Goal: Task Accomplishment & Management: Use online tool/utility

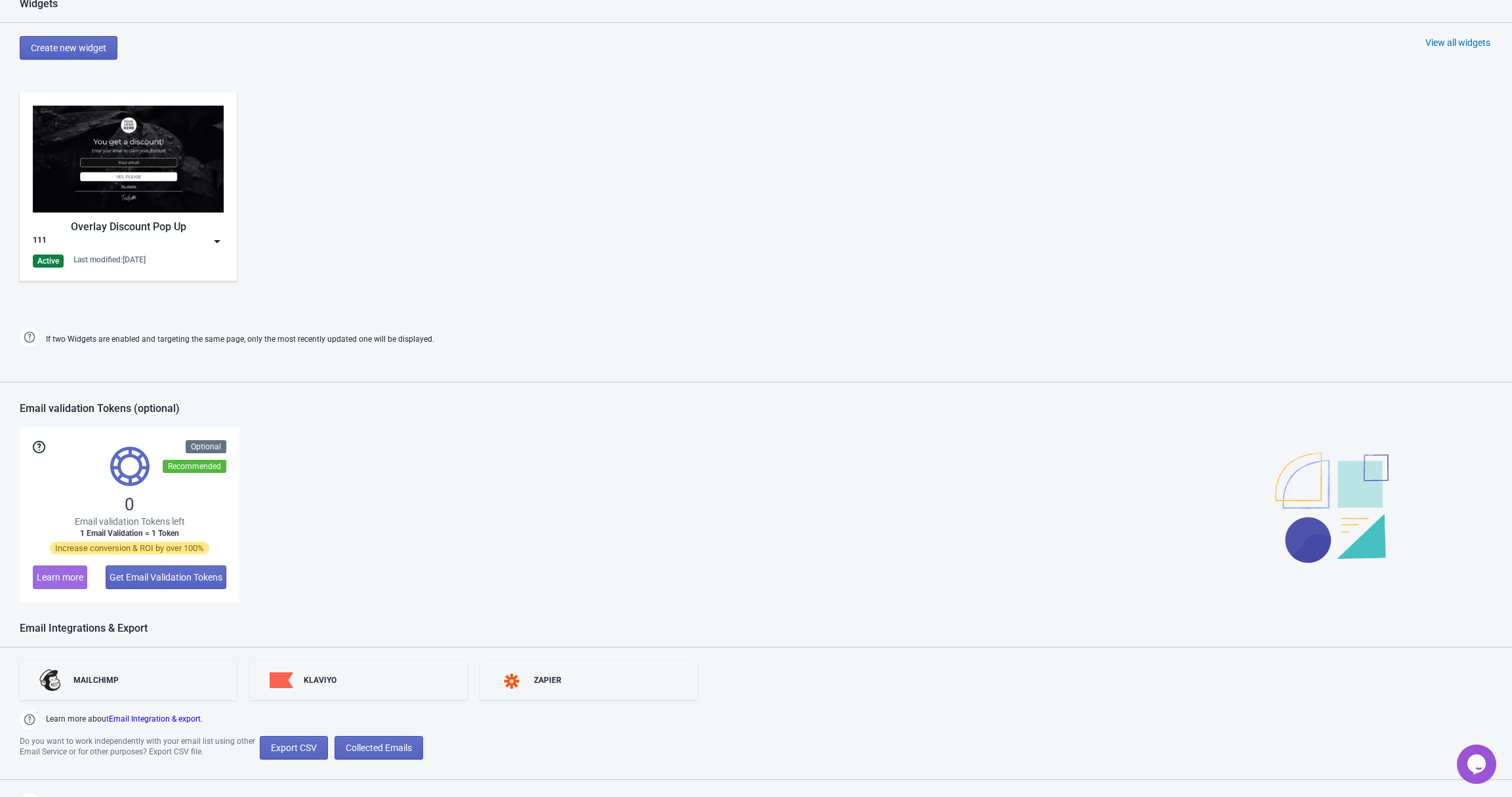
scroll to position [594, 0]
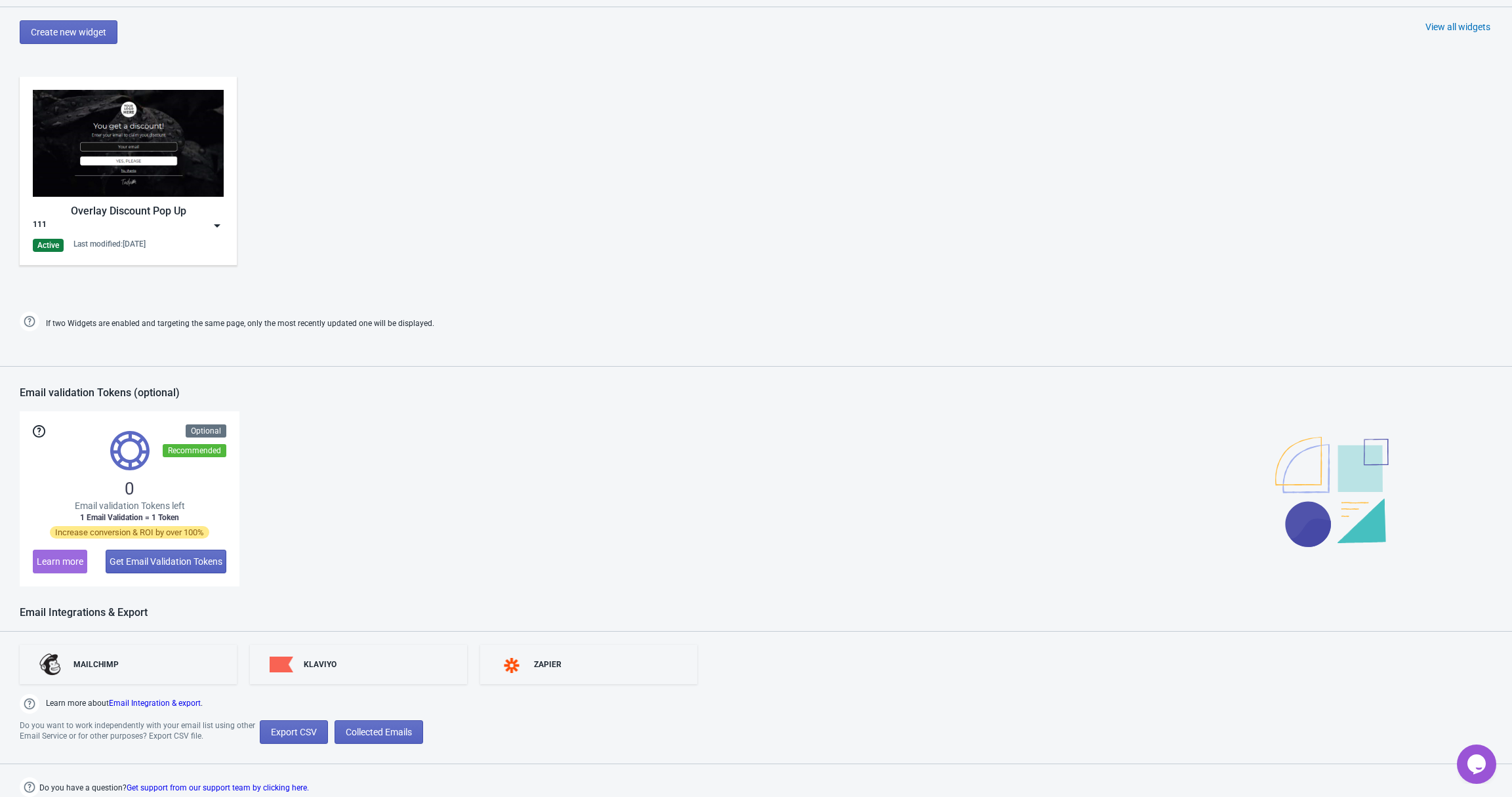
click at [123, 243] on div "Last modified: [DATE]" at bounding box center [109, 243] width 72 height 11
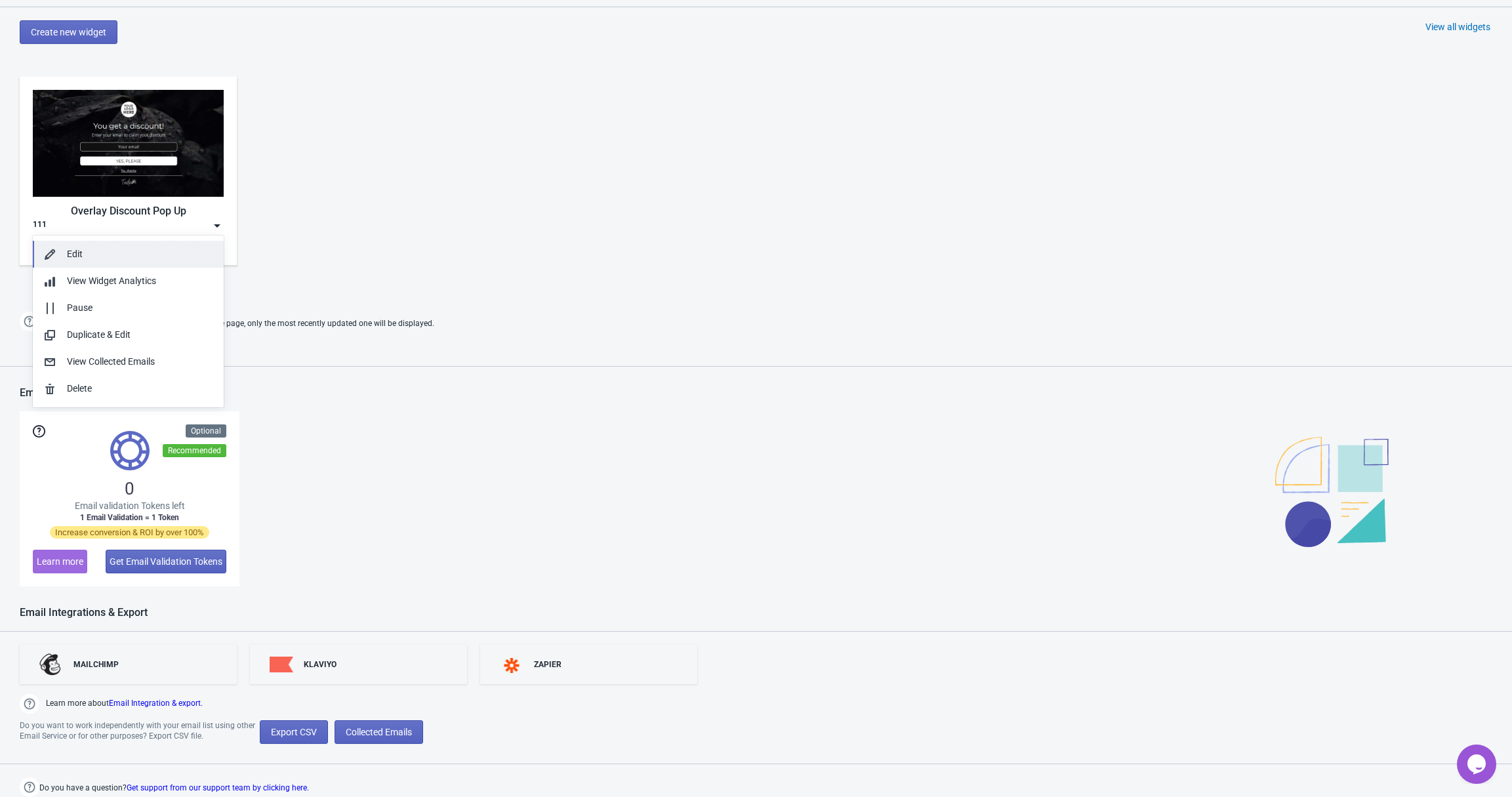
click at [123, 252] on div "Edit" at bounding box center [140, 253] width 147 height 14
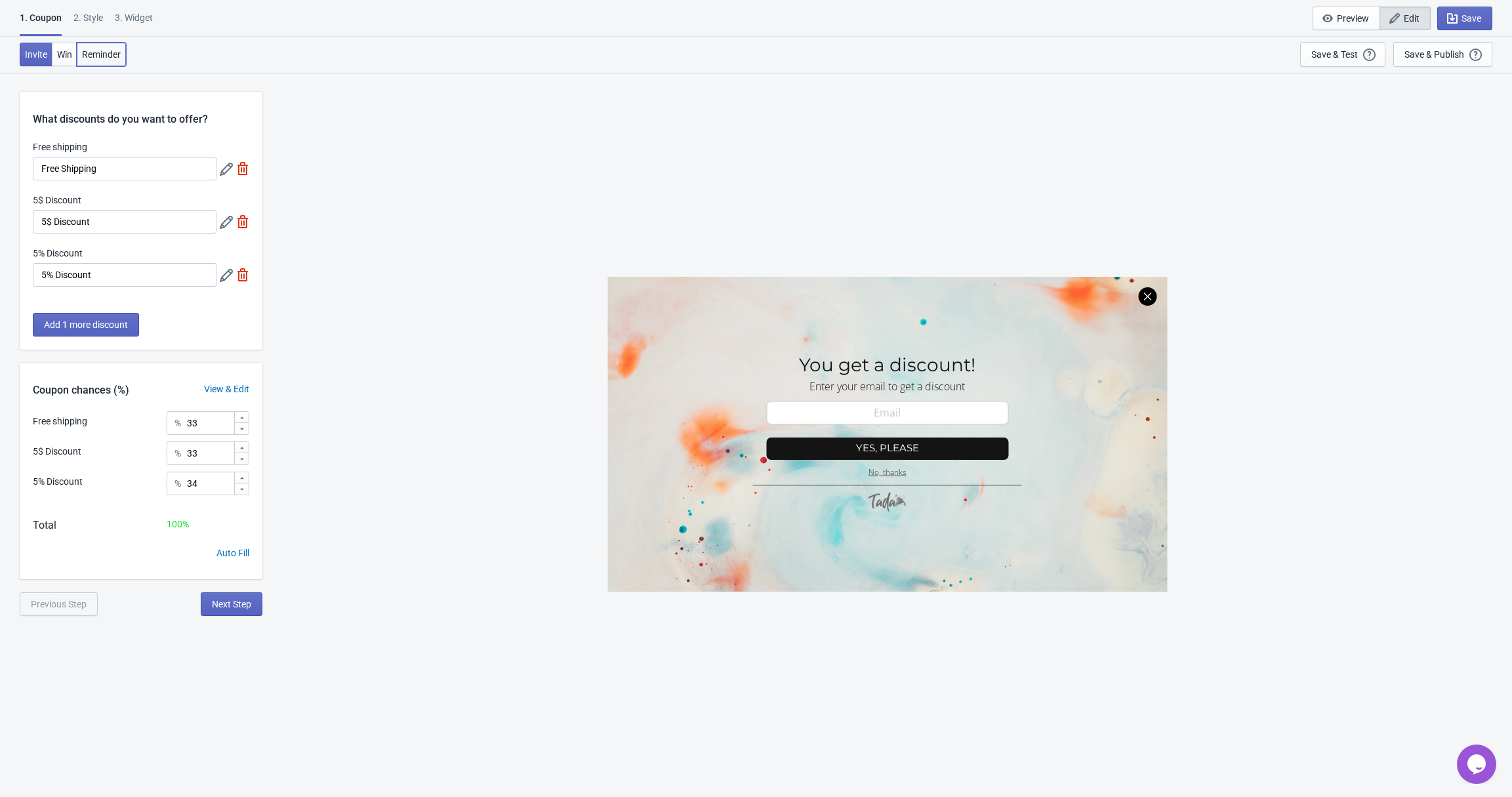
click at [112, 60] on button "Reminder" at bounding box center [101, 54] width 50 height 24
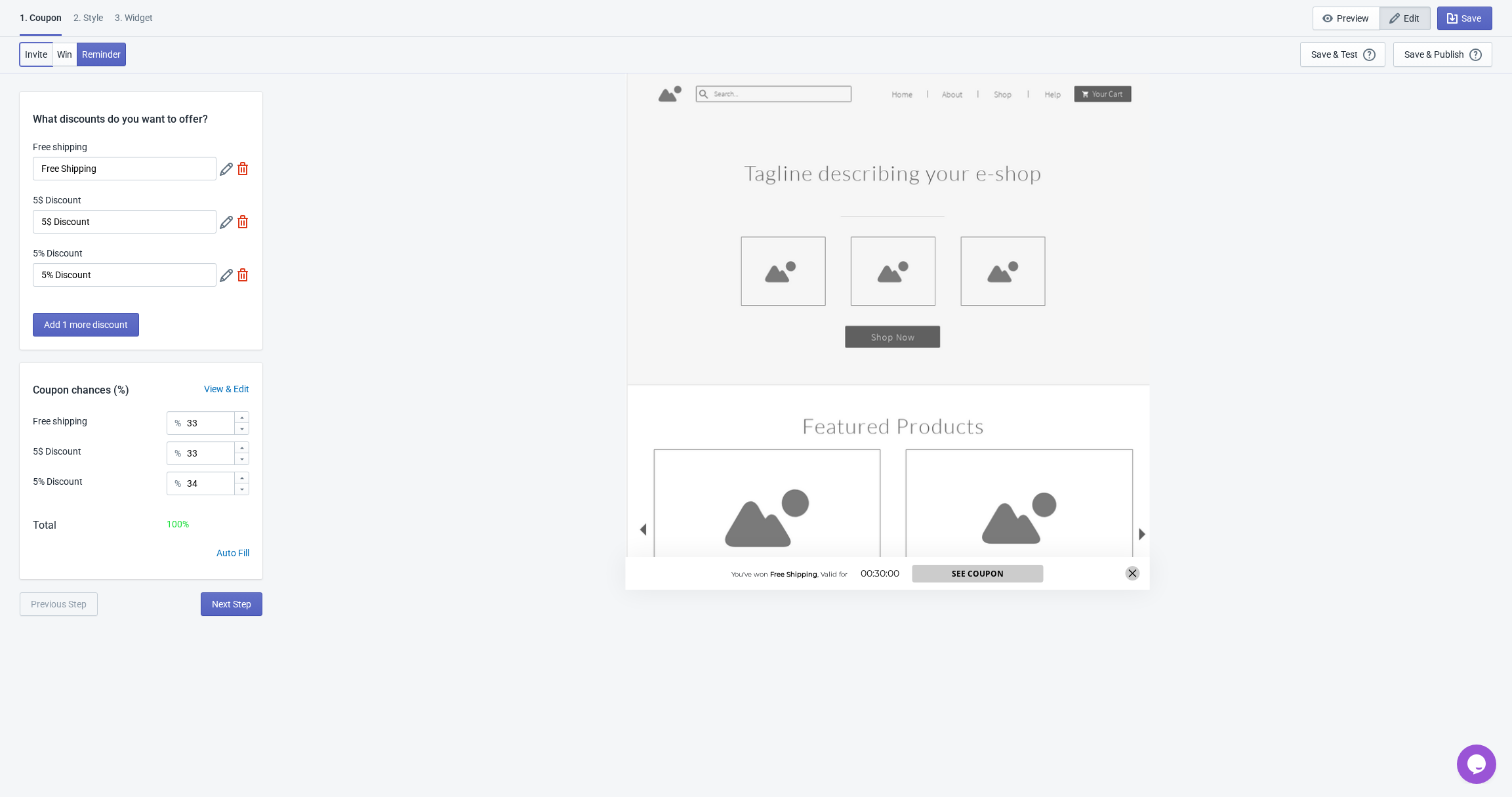
click at [32, 57] on span "Invite" at bounding box center [36, 55] width 22 height 11
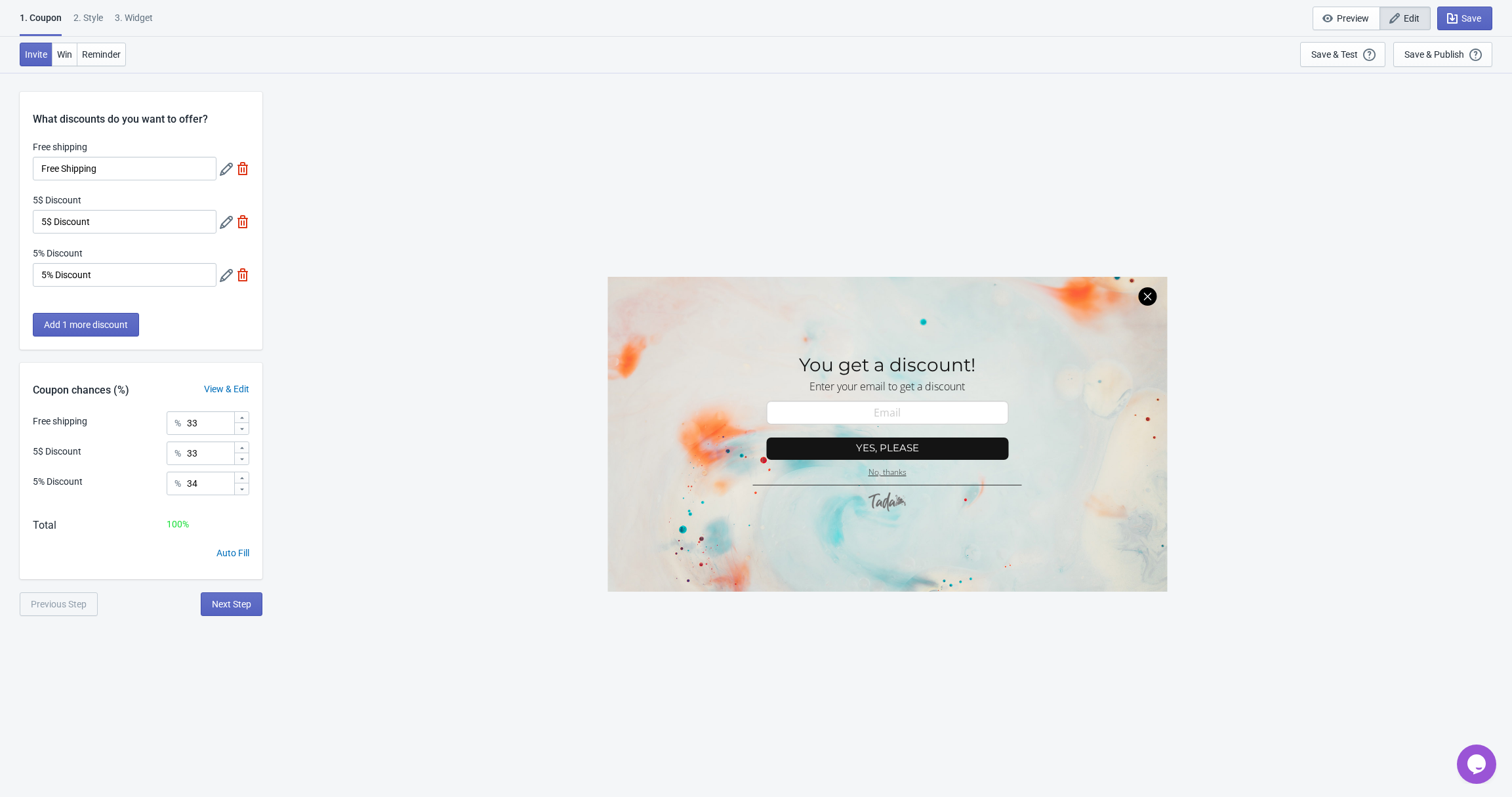
click at [158, 25] on div "1. Coupon 2 . Style 3. Widget" at bounding box center [88, 24] width 139 height 25
click at [153, 19] on div "3. Widget" at bounding box center [134, 23] width 38 height 23
select select "once"
select select "1"
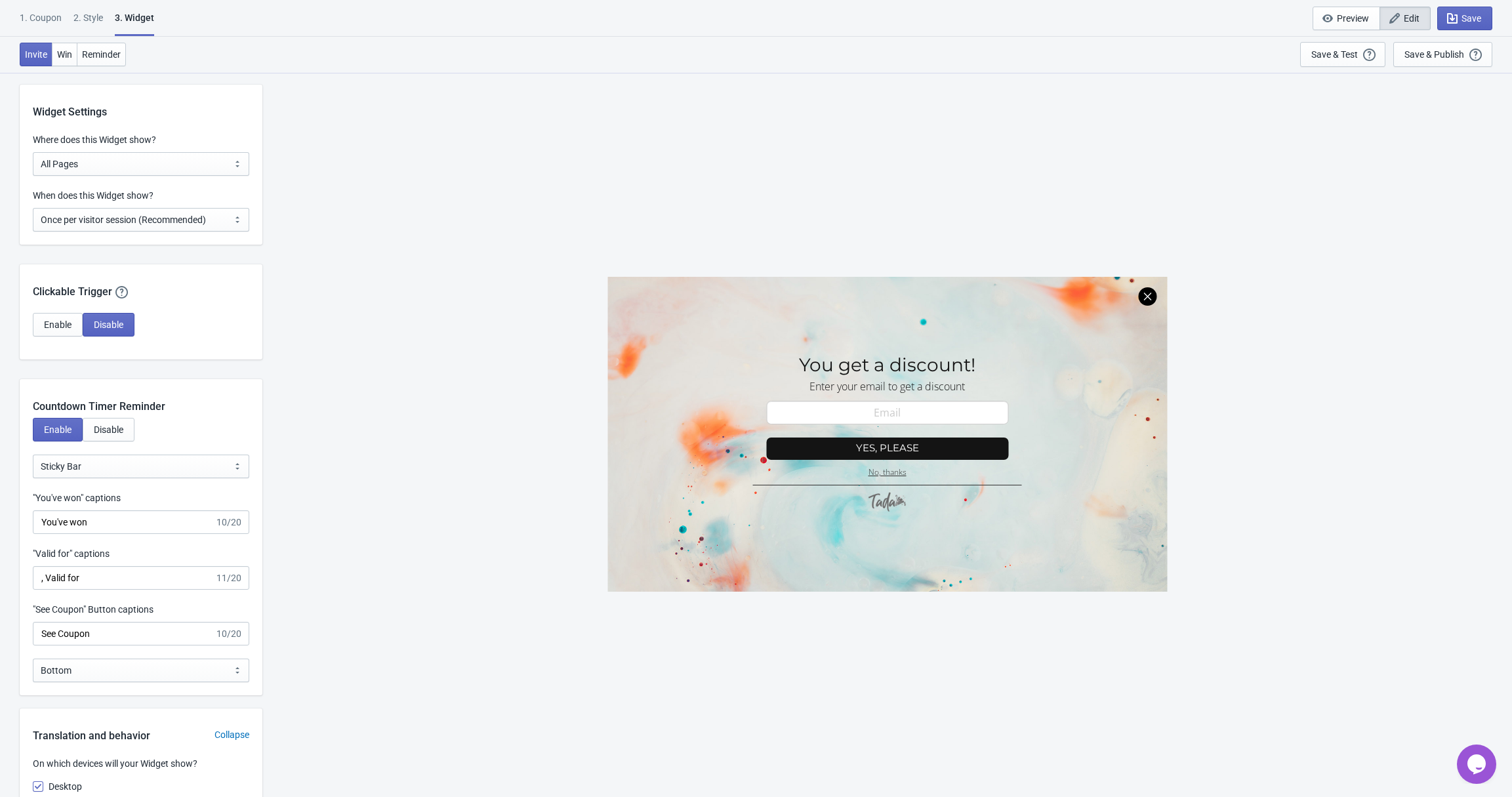
scroll to position [1037, 0]
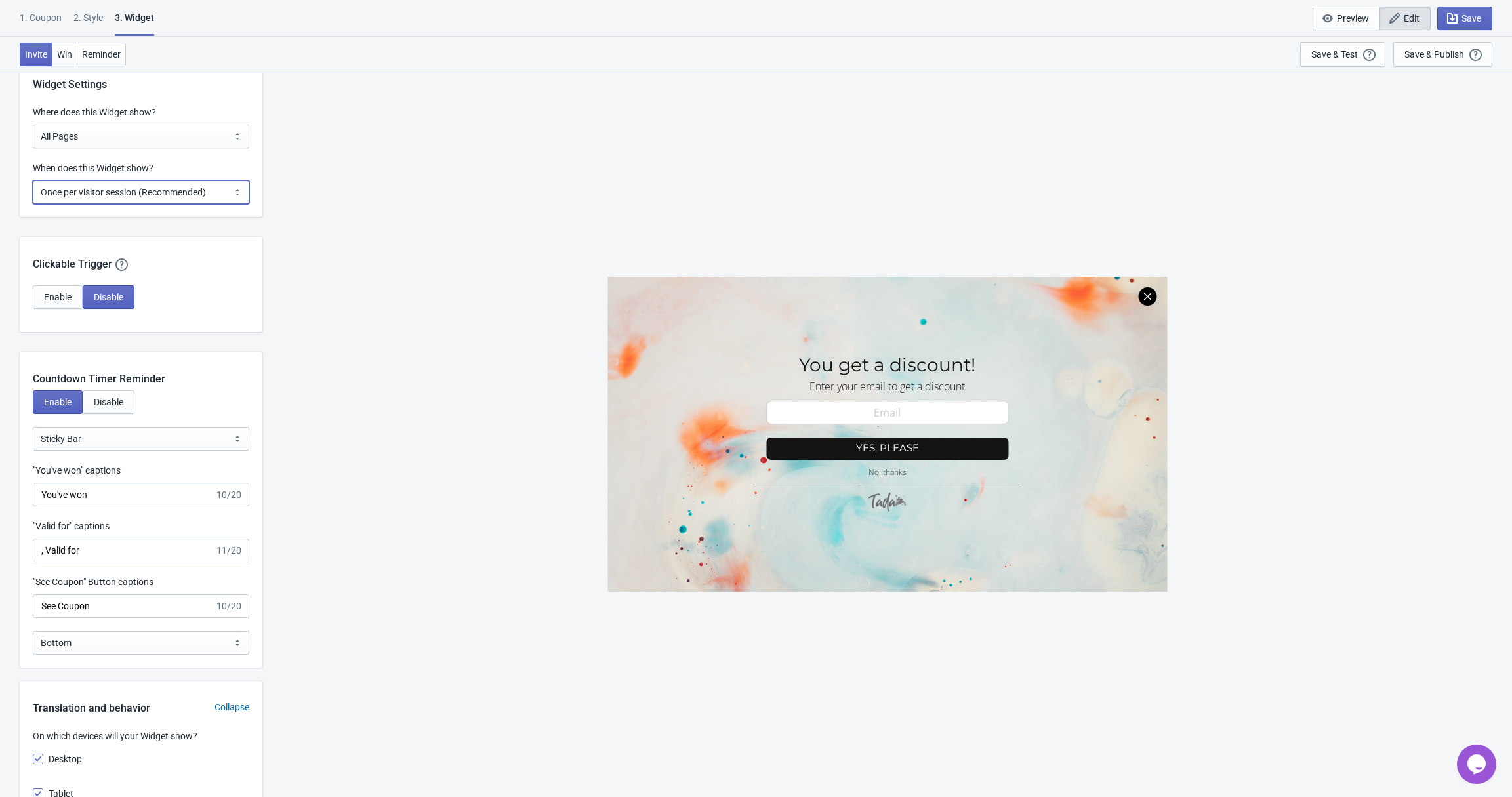
click at [167, 192] on select "Every new visit of page Once every period of time Once per visitor session (Rec…" at bounding box center [141, 192] width 216 height 24
select select "every"
click at [33, 180] on select "Every new visit of page Once every period of time Once per visitor session (Rec…" at bounding box center [141, 192] width 216 height 24
click at [1468, 18] on span "Save" at bounding box center [1471, 18] width 19 height 11
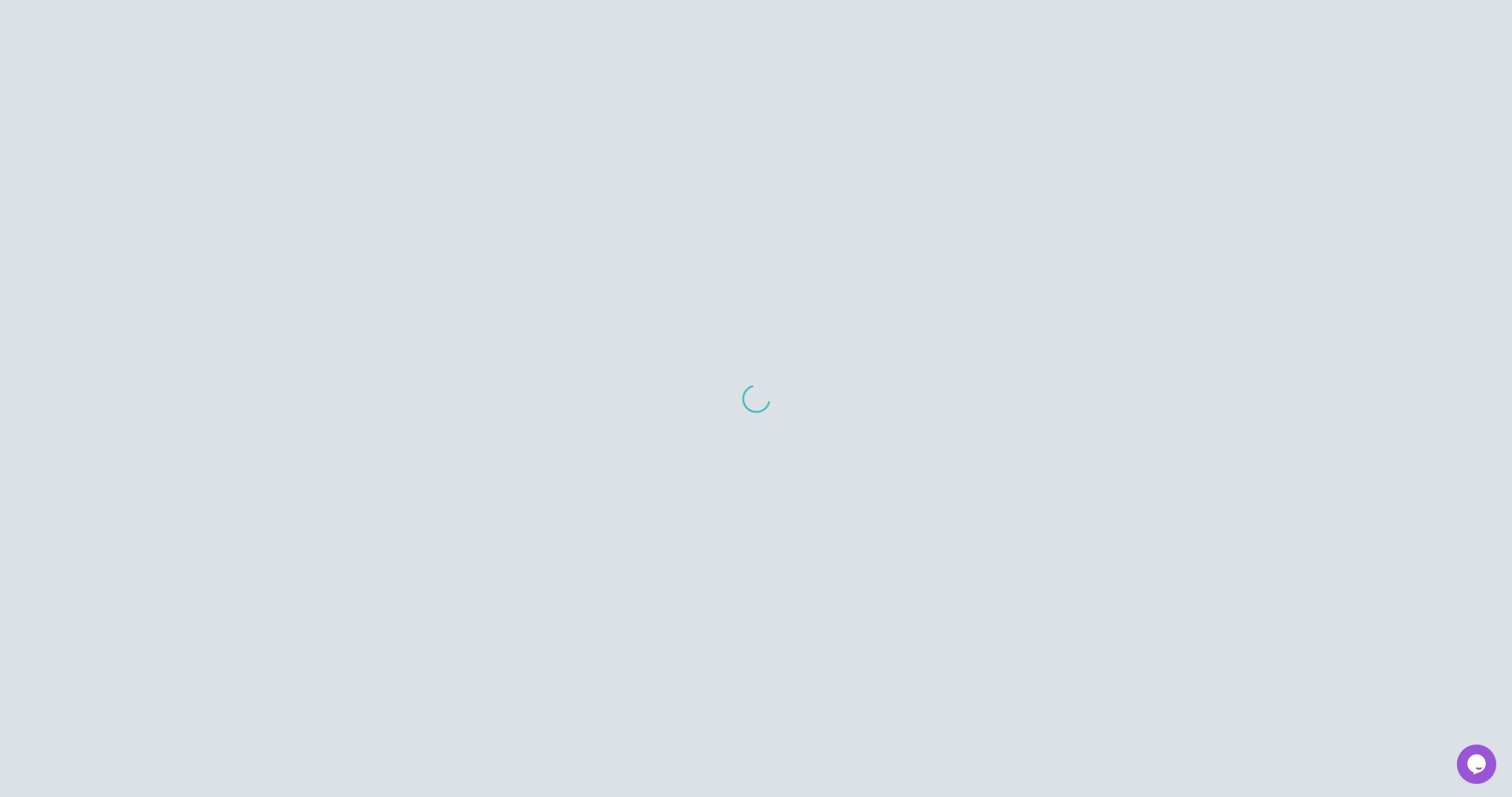
scroll to position [594, 0]
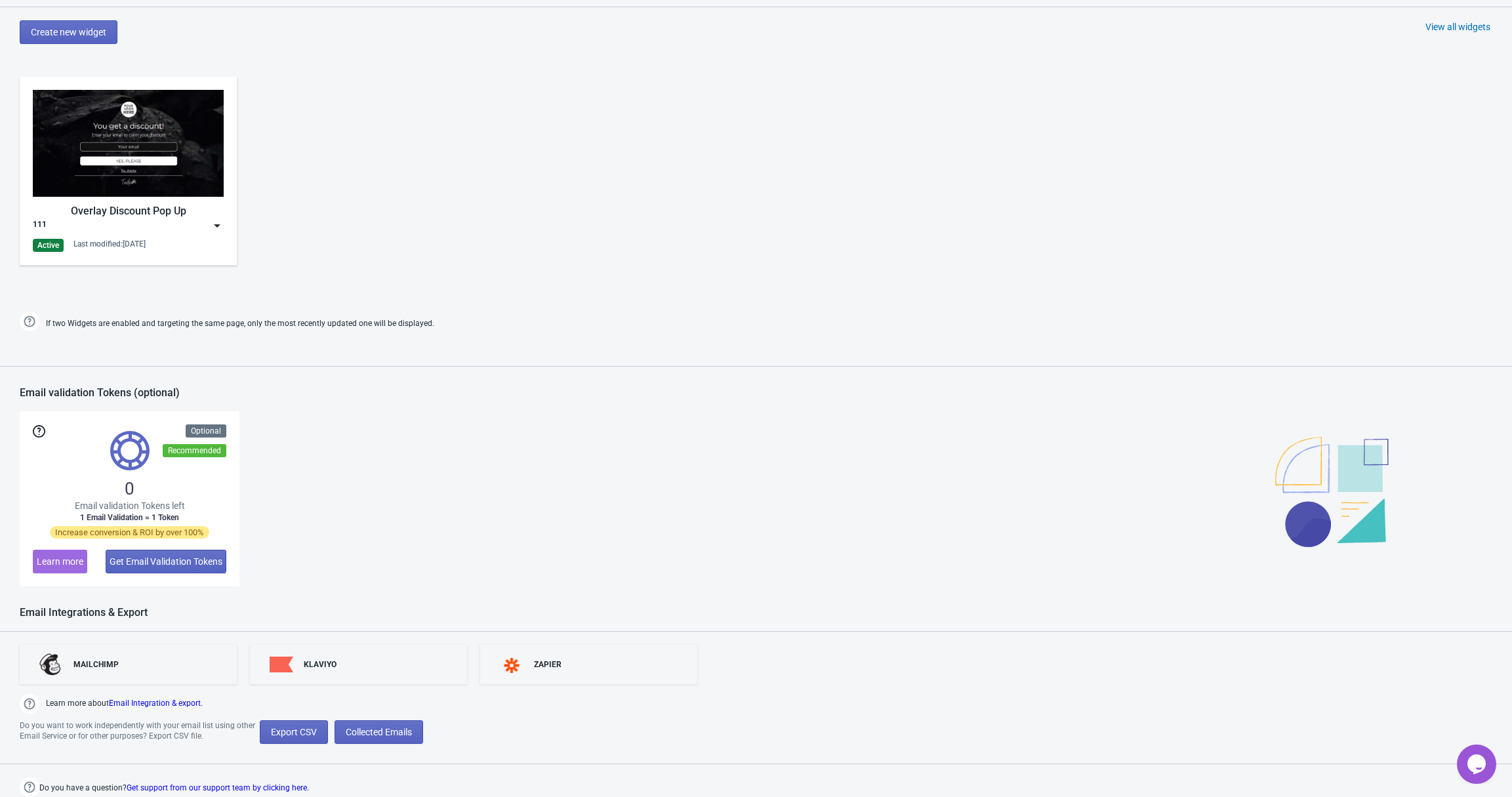
click at [188, 223] on div "111" at bounding box center [129, 225] width 191 height 13
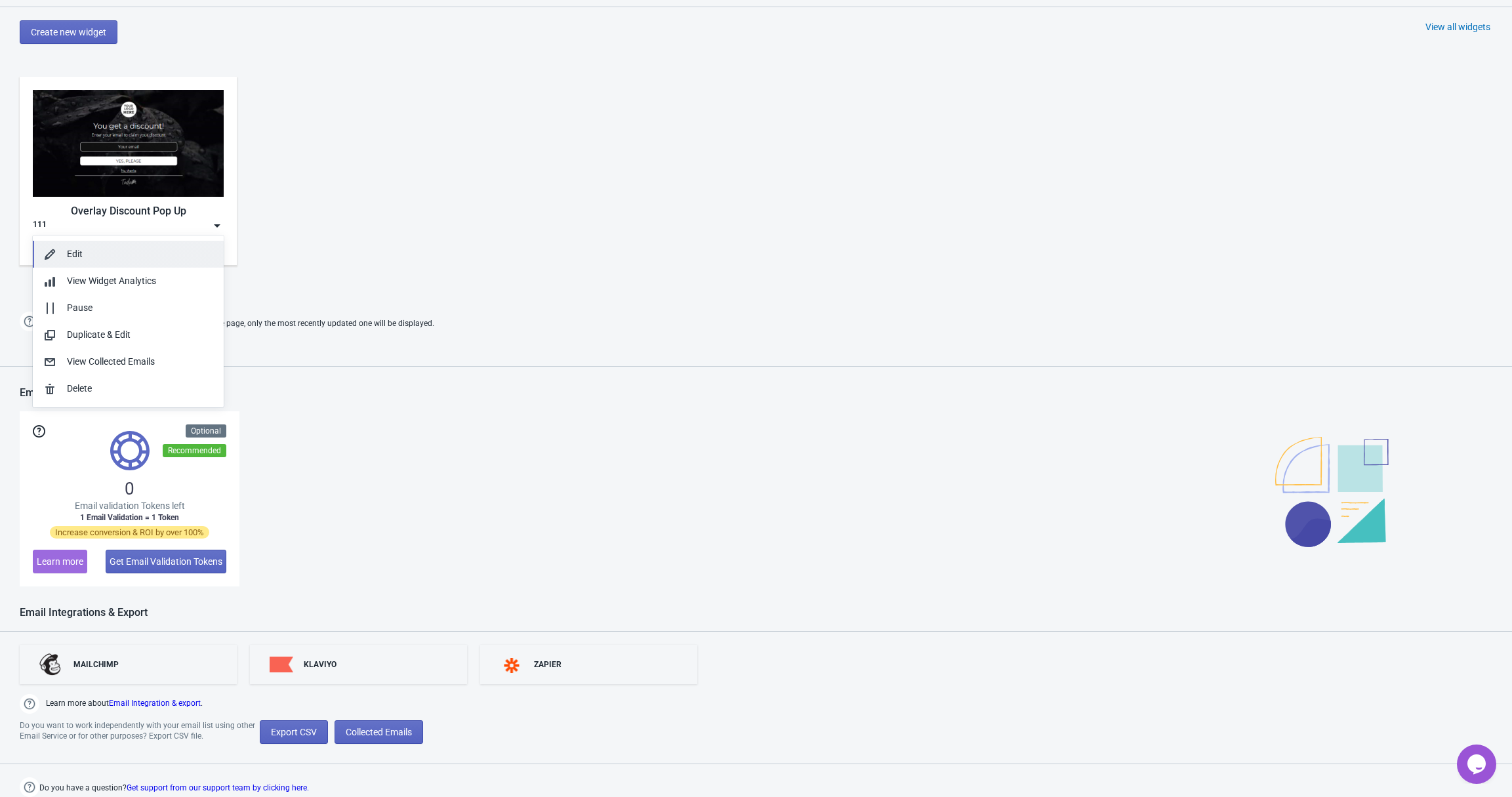
click at [80, 246] on button "Edit" at bounding box center [129, 253] width 191 height 27
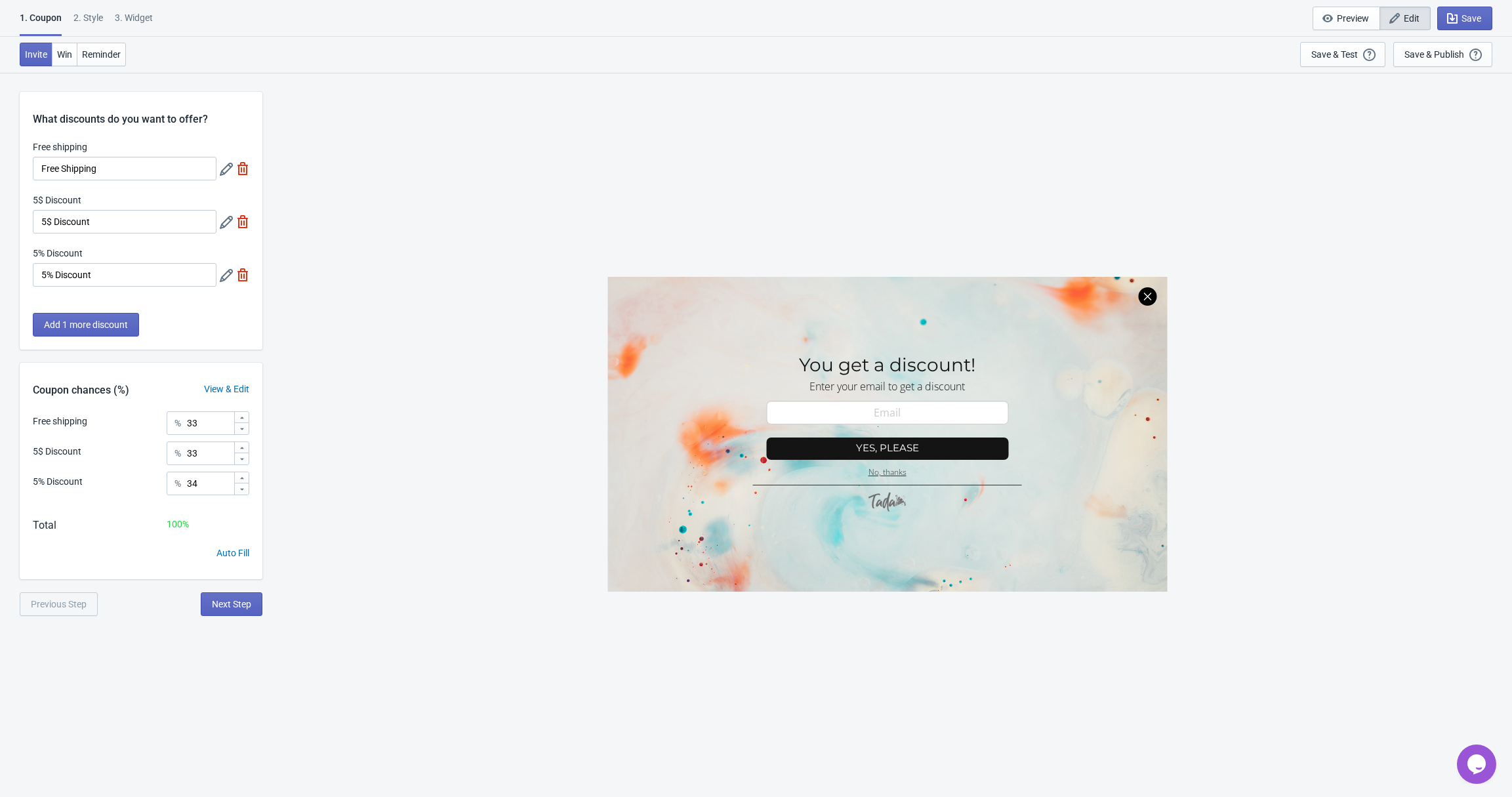
click at [133, 22] on div "3. Widget" at bounding box center [134, 23] width 38 height 23
select select "1"
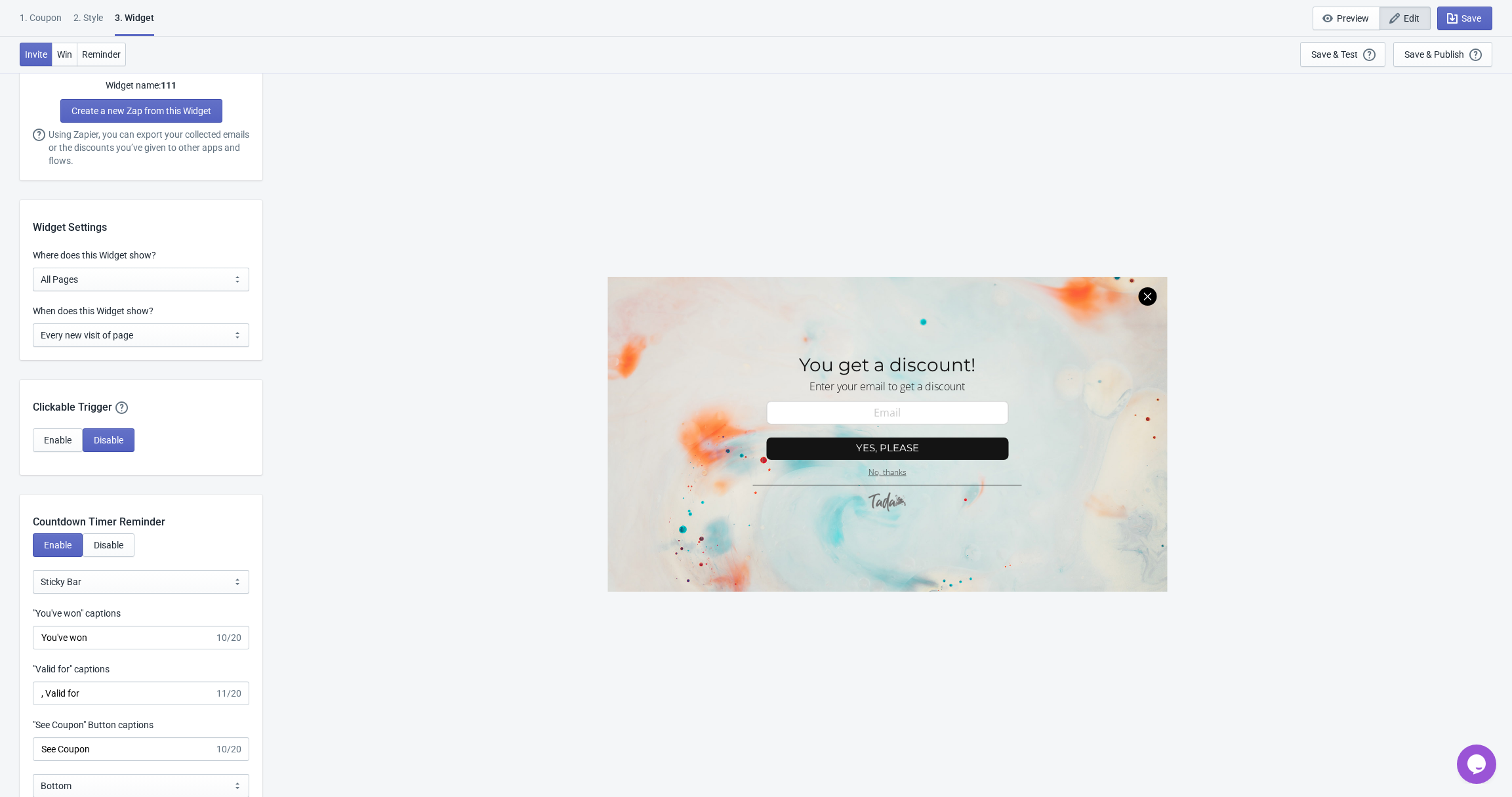
scroll to position [880, 0]
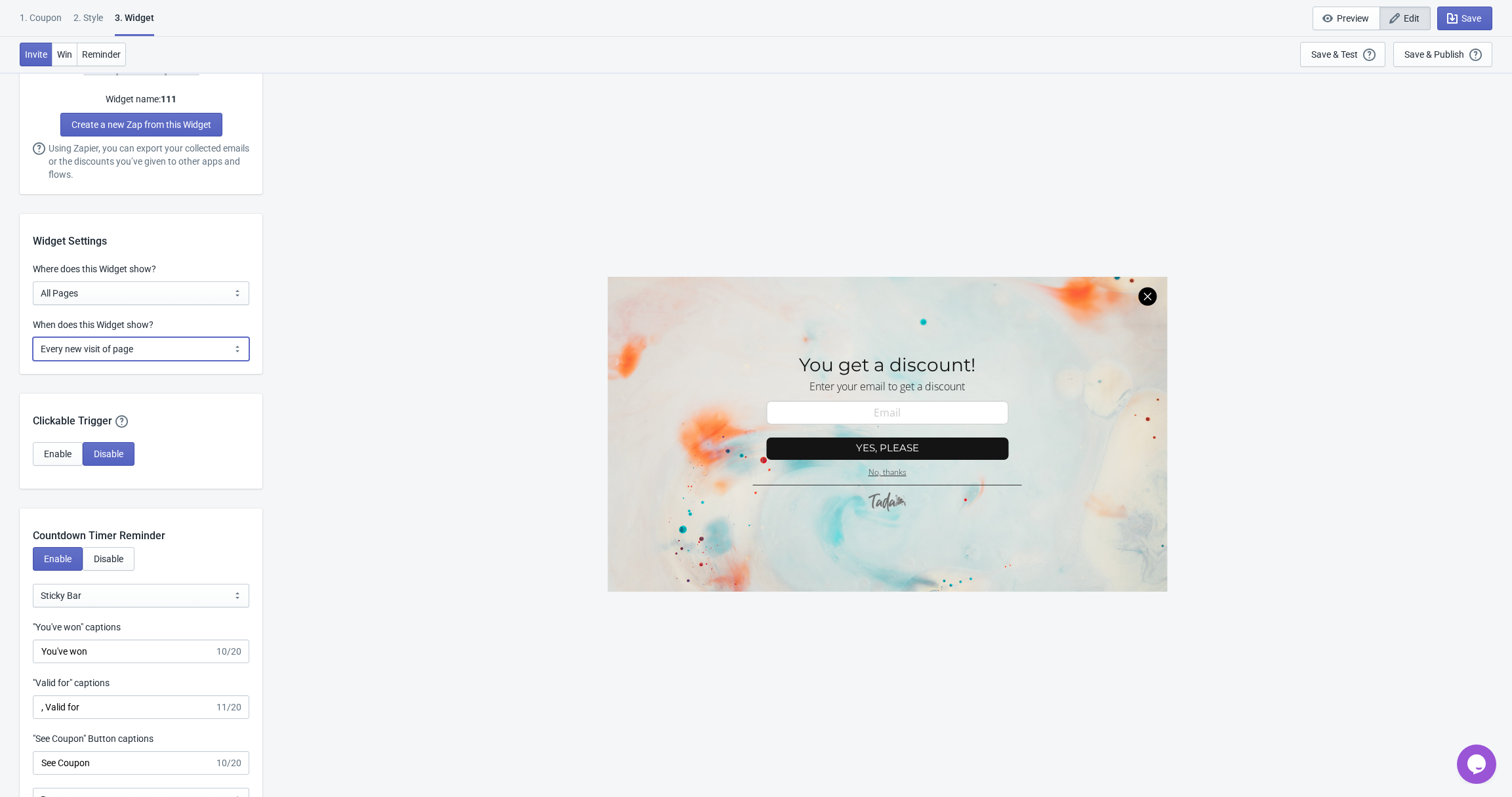
click at [91, 343] on select "Every new visit of page Once every period of time Once per visitor session (Rec…" at bounding box center [141, 348] width 216 height 24
select select "once"
click at [33, 337] on select "Every new visit of page Once every period of time Once per visitor session (Rec…" at bounding box center [141, 348] width 216 height 24
click at [1470, 13] on span "Save" at bounding box center [1471, 18] width 19 height 11
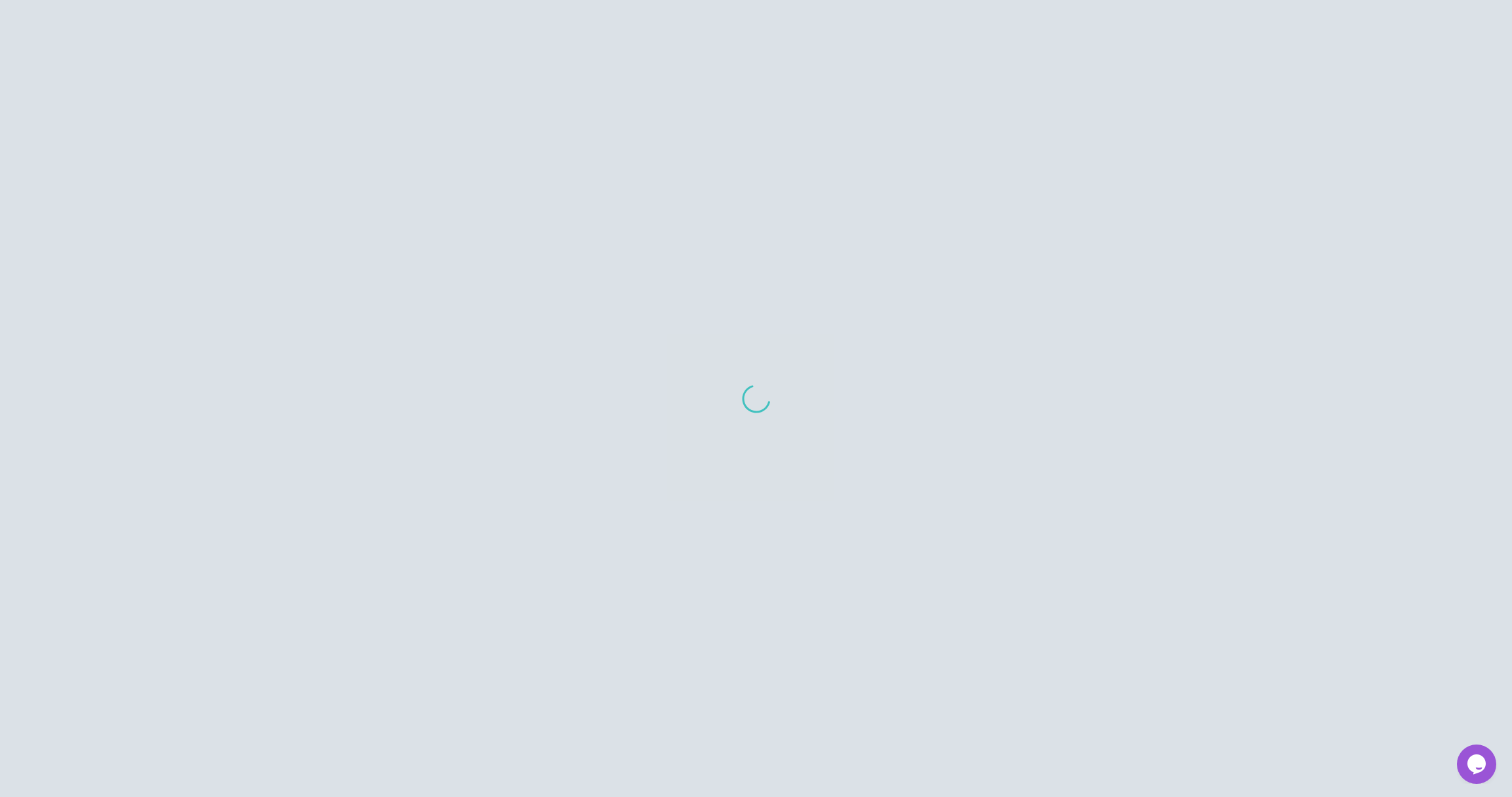
scroll to position [594, 0]
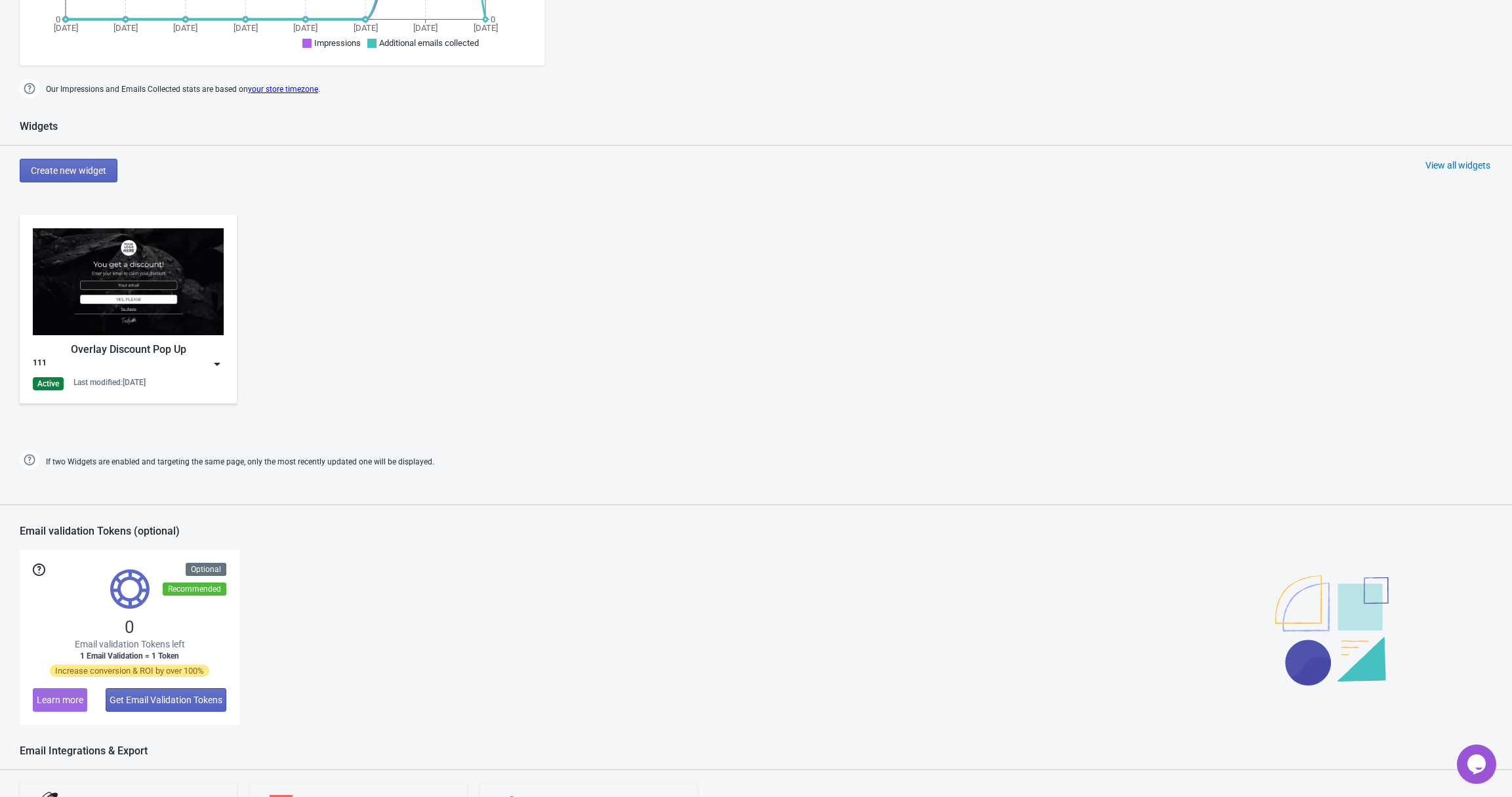
scroll to position [519, 0]
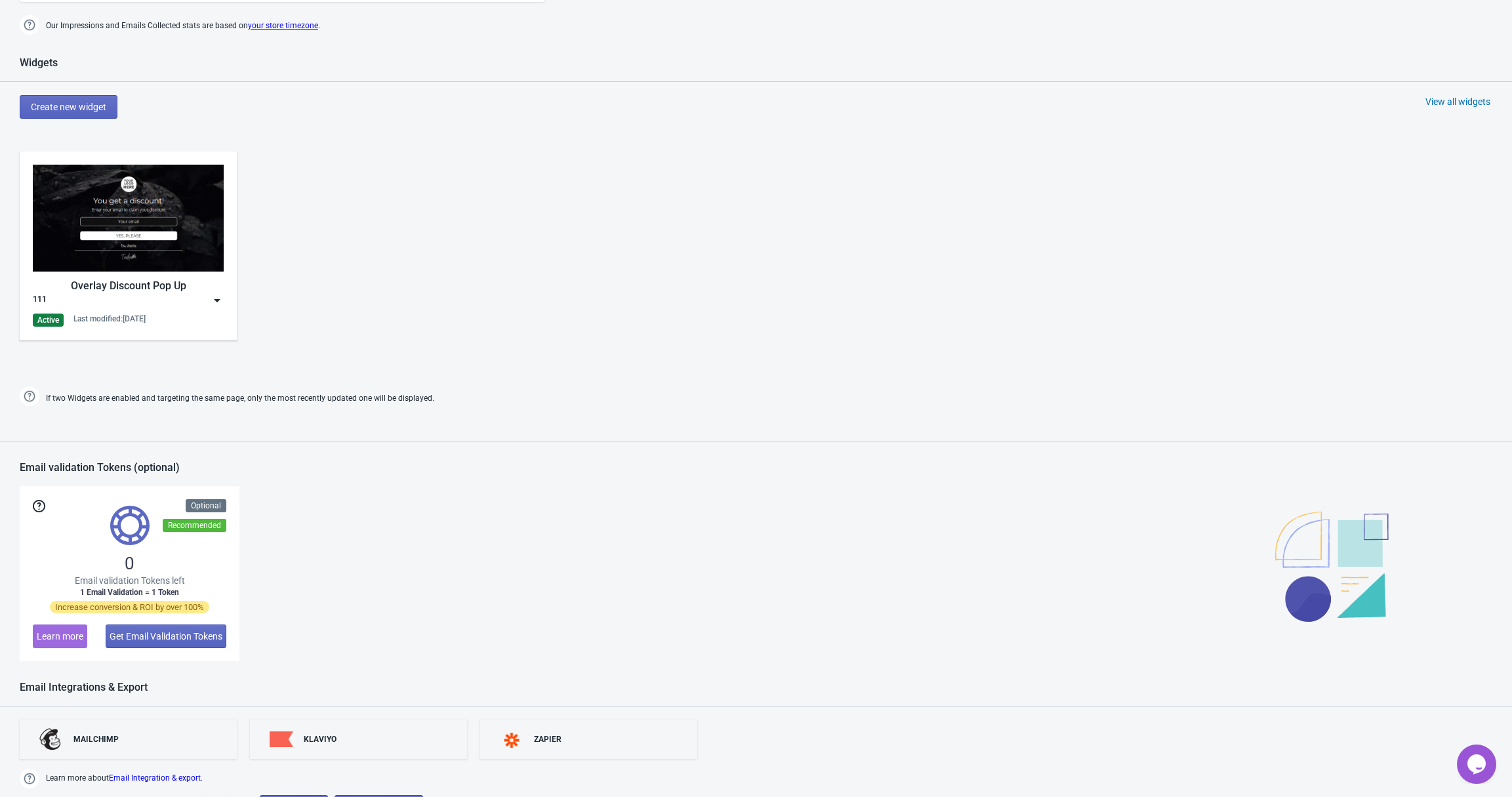
click at [206, 307] on div "Overlay Discount Pop Up 111 Active Last modified: 26.9.2025" at bounding box center [129, 246] width 191 height 162
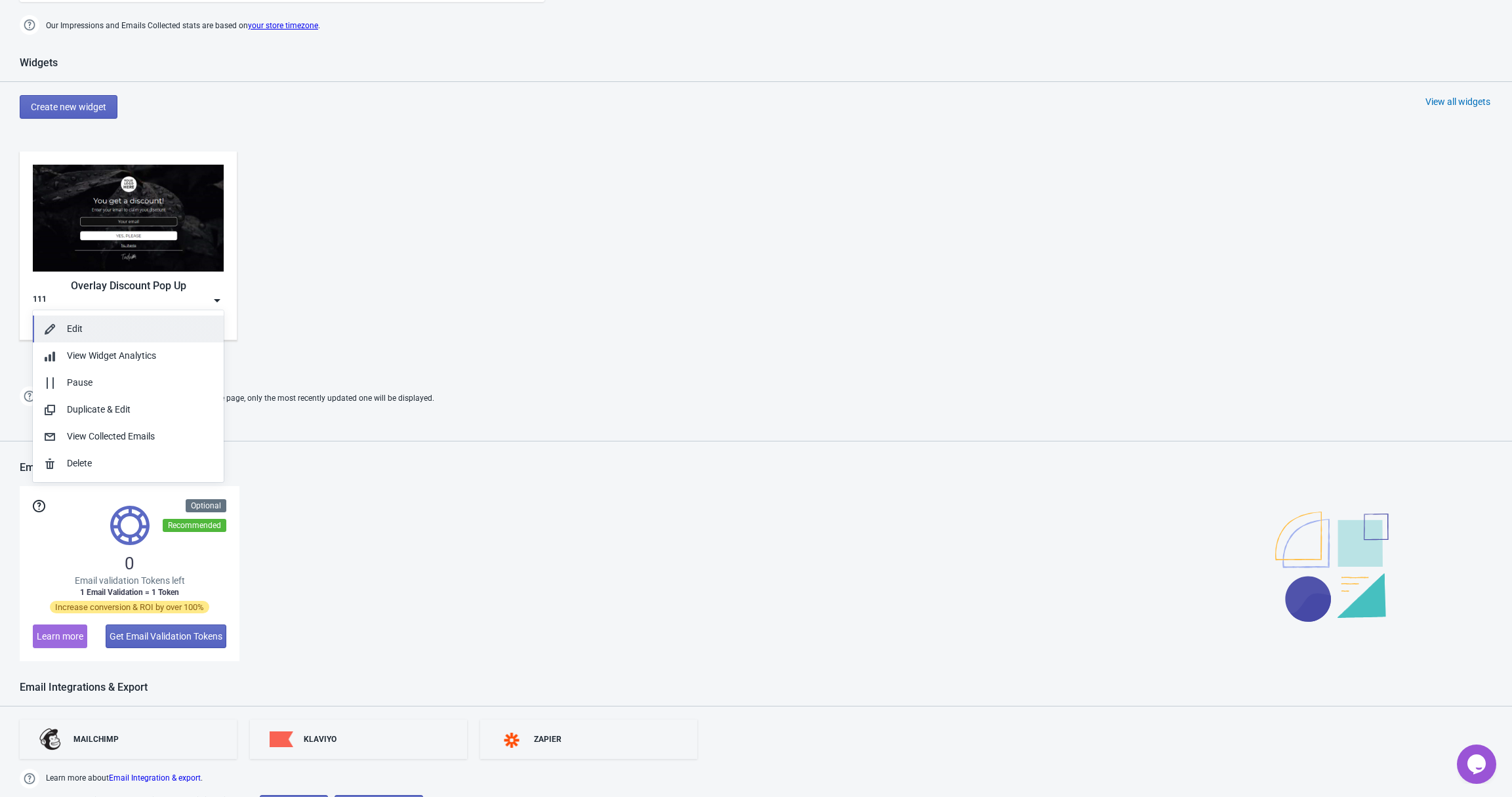
click at [182, 335] on div "Edit" at bounding box center [140, 328] width 147 height 14
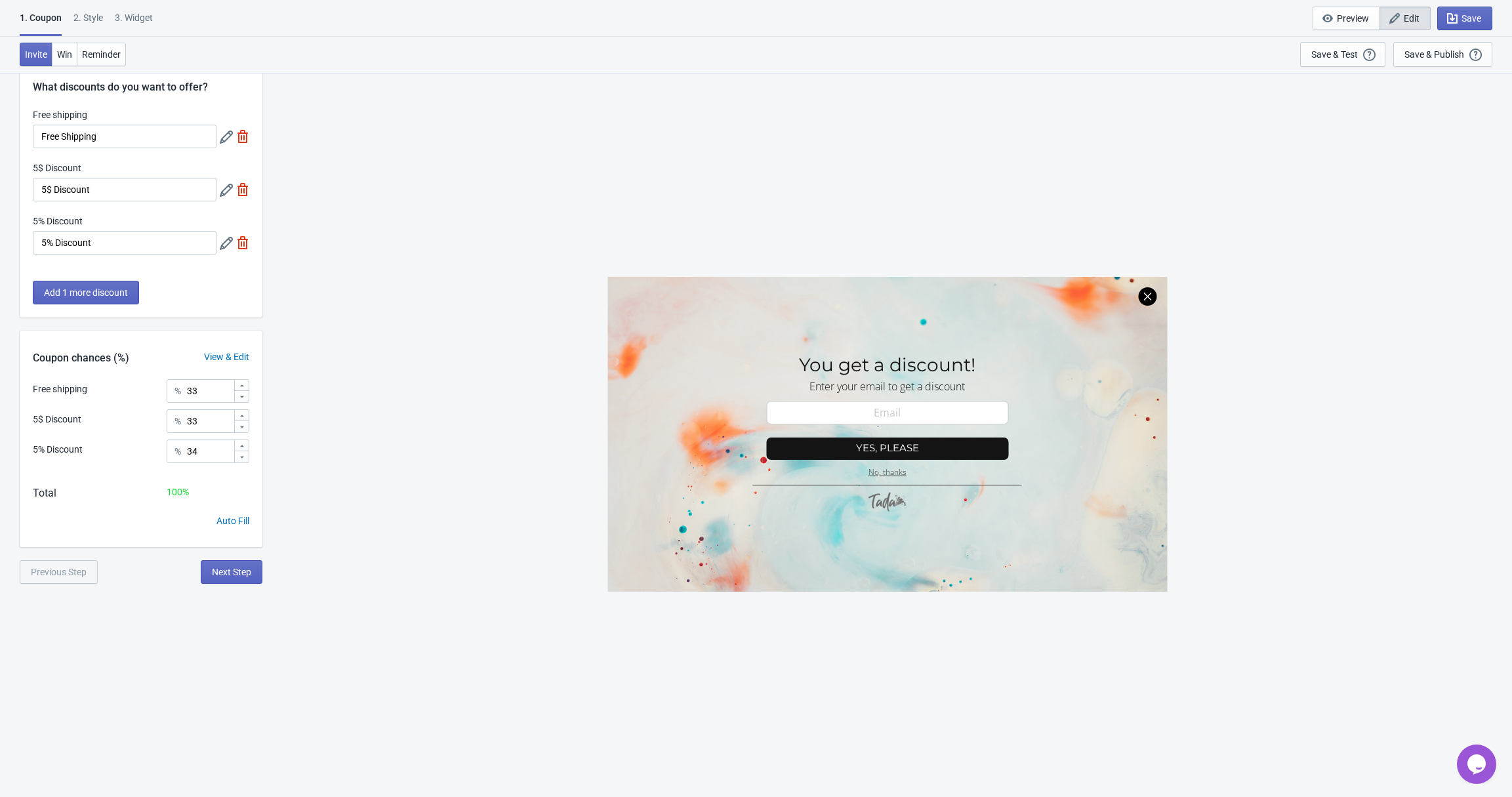
scroll to position [72, 0]
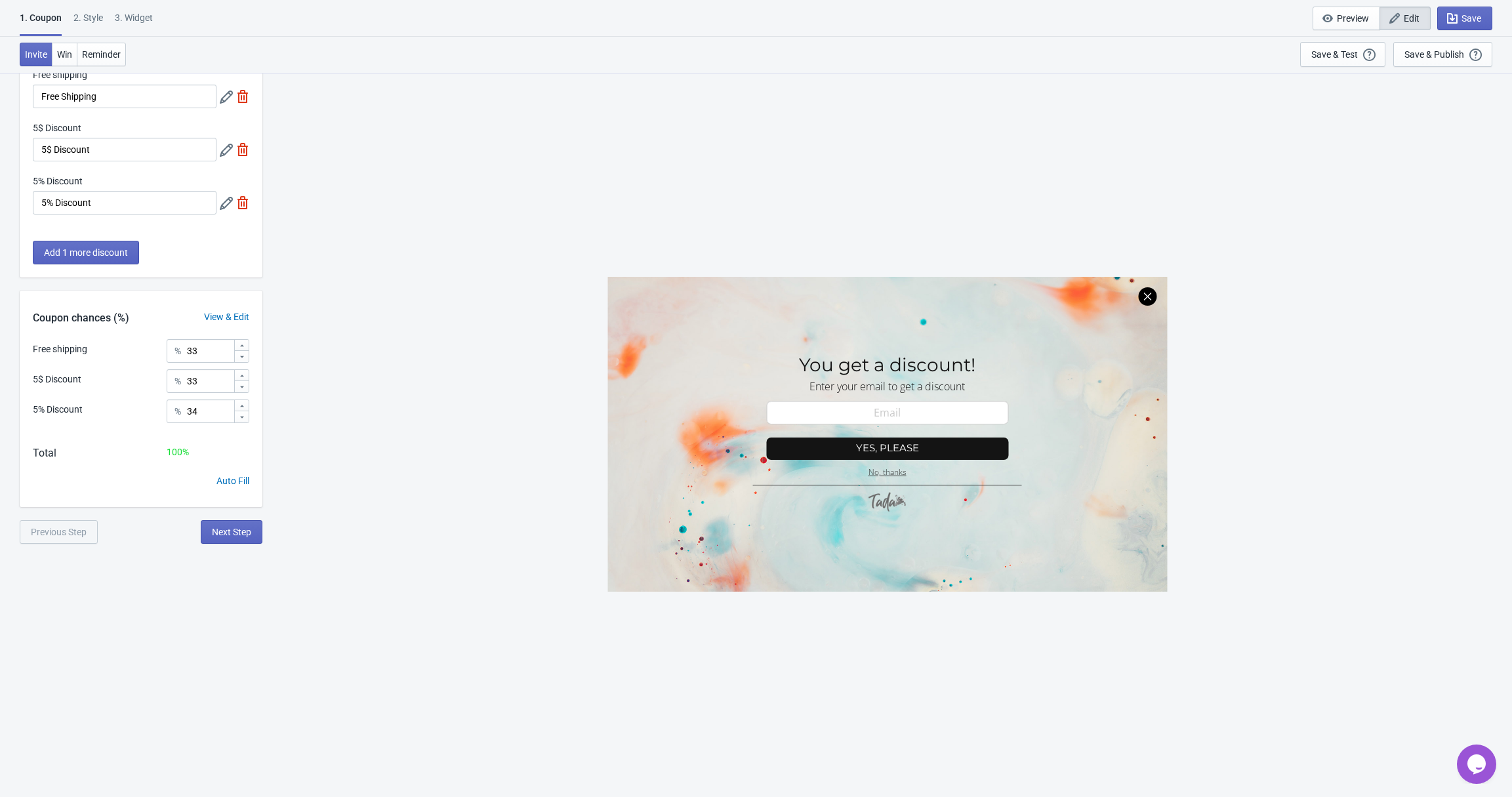
click at [133, 17] on div "3. Widget" at bounding box center [134, 23] width 38 height 23
select select "once"
select select "1"
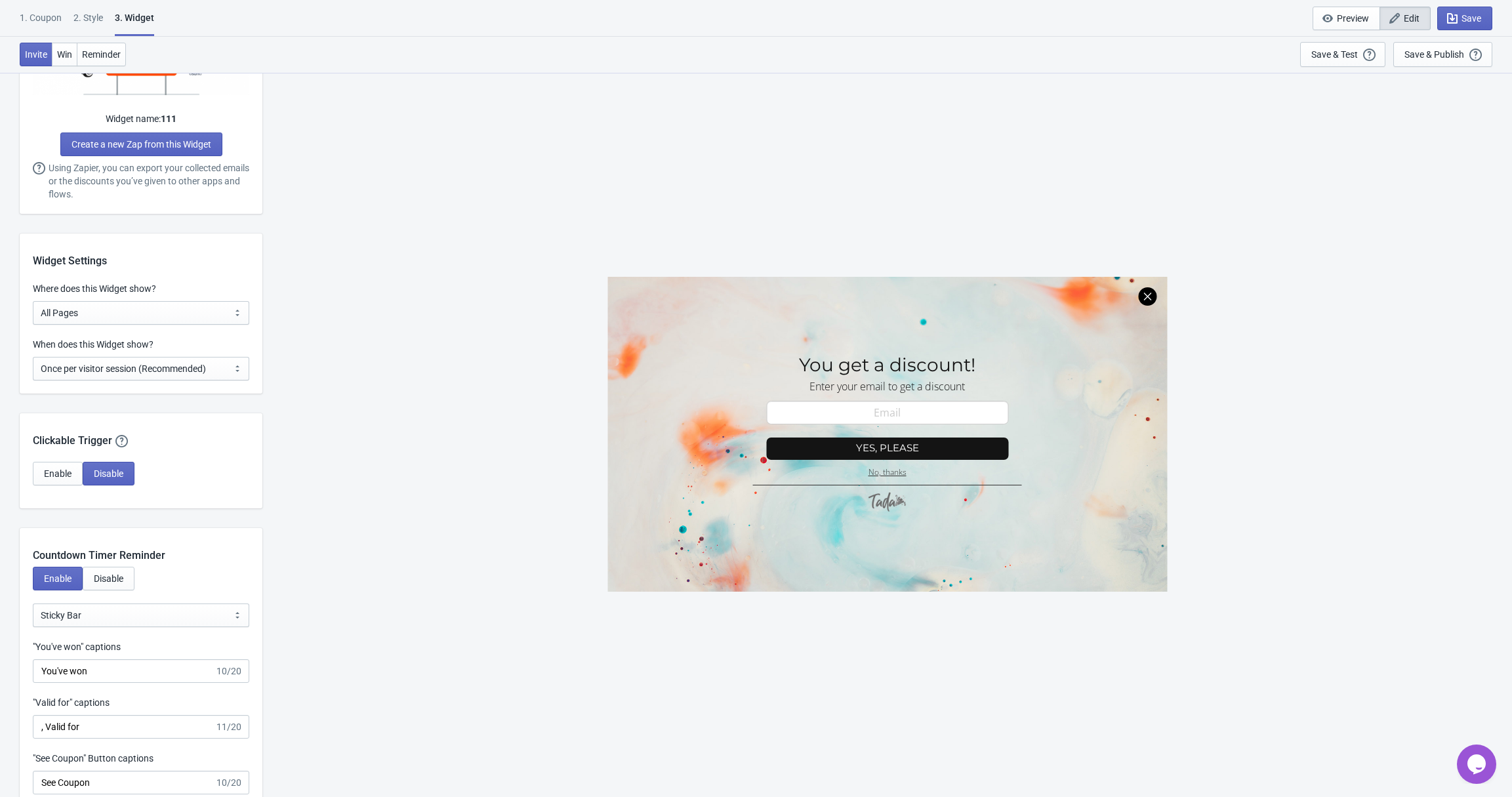
scroll to position [966, 0]
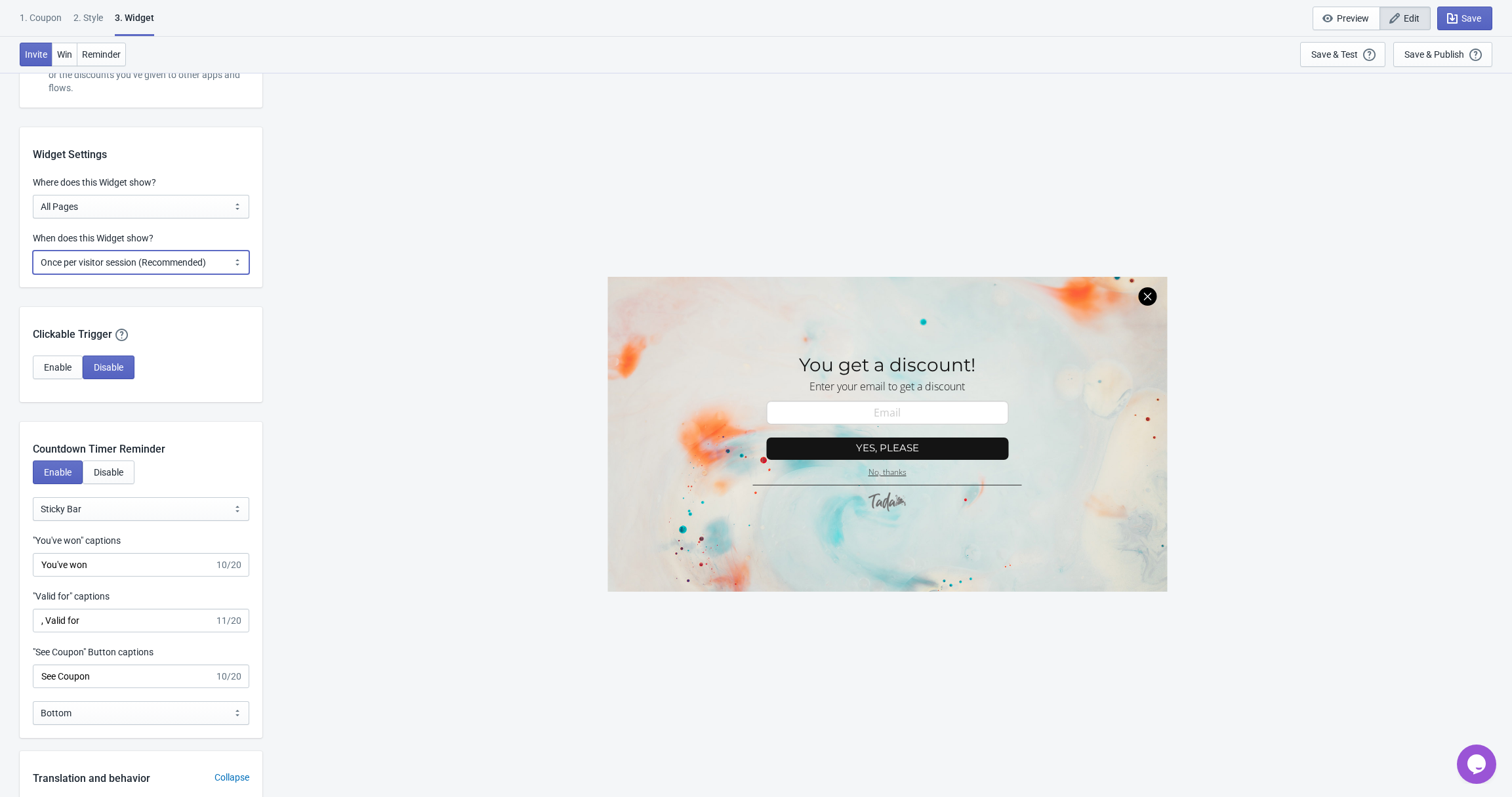
click at [128, 257] on select "Every new visit of page Once every period of time Once per visitor session (Rec…" at bounding box center [141, 262] width 216 height 24
click at [60, 363] on span "Enable" at bounding box center [57, 367] width 27 height 11
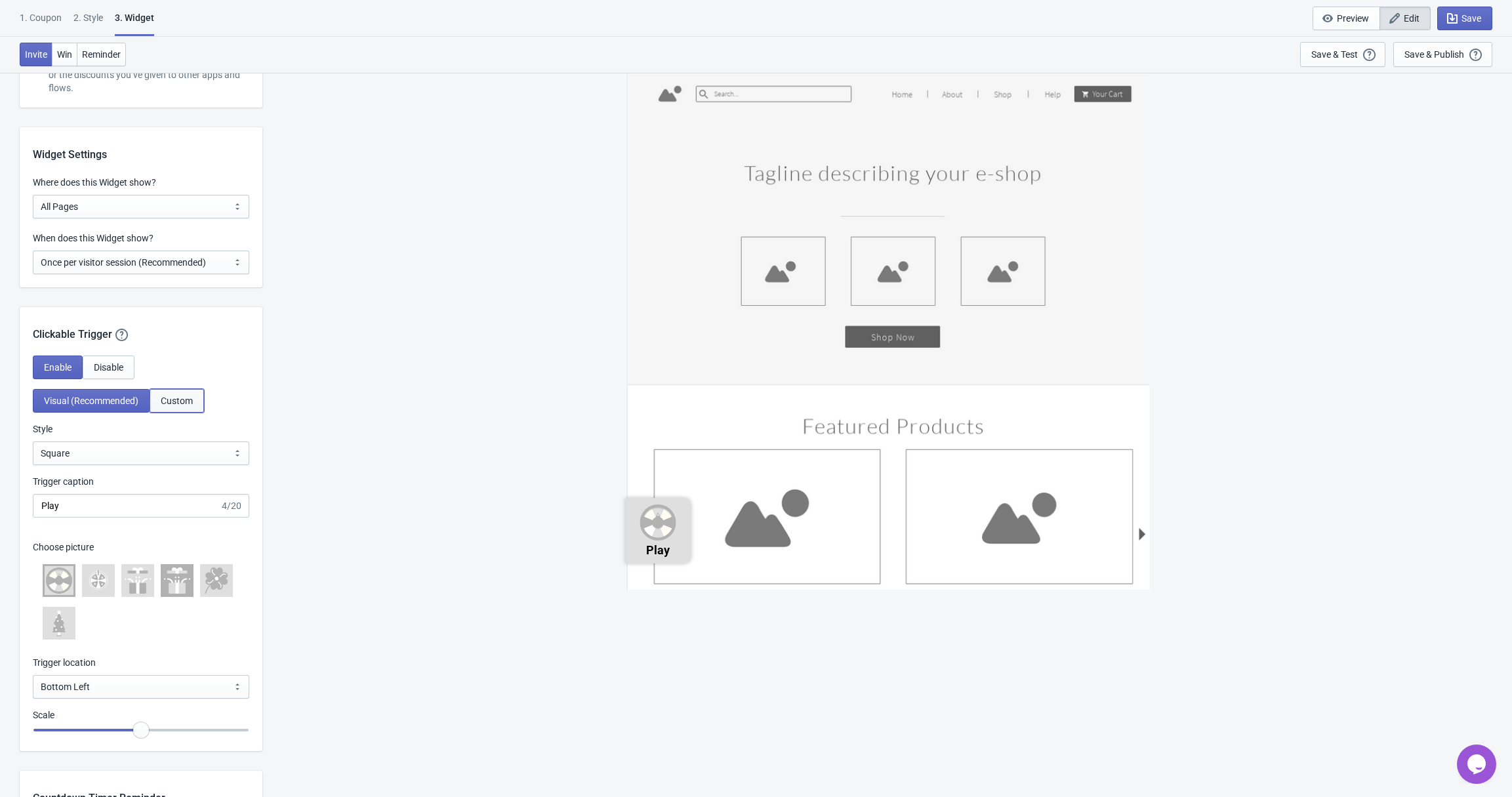
click at [191, 402] on span "Custom" at bounding box center [177, 401] width 32 height 11
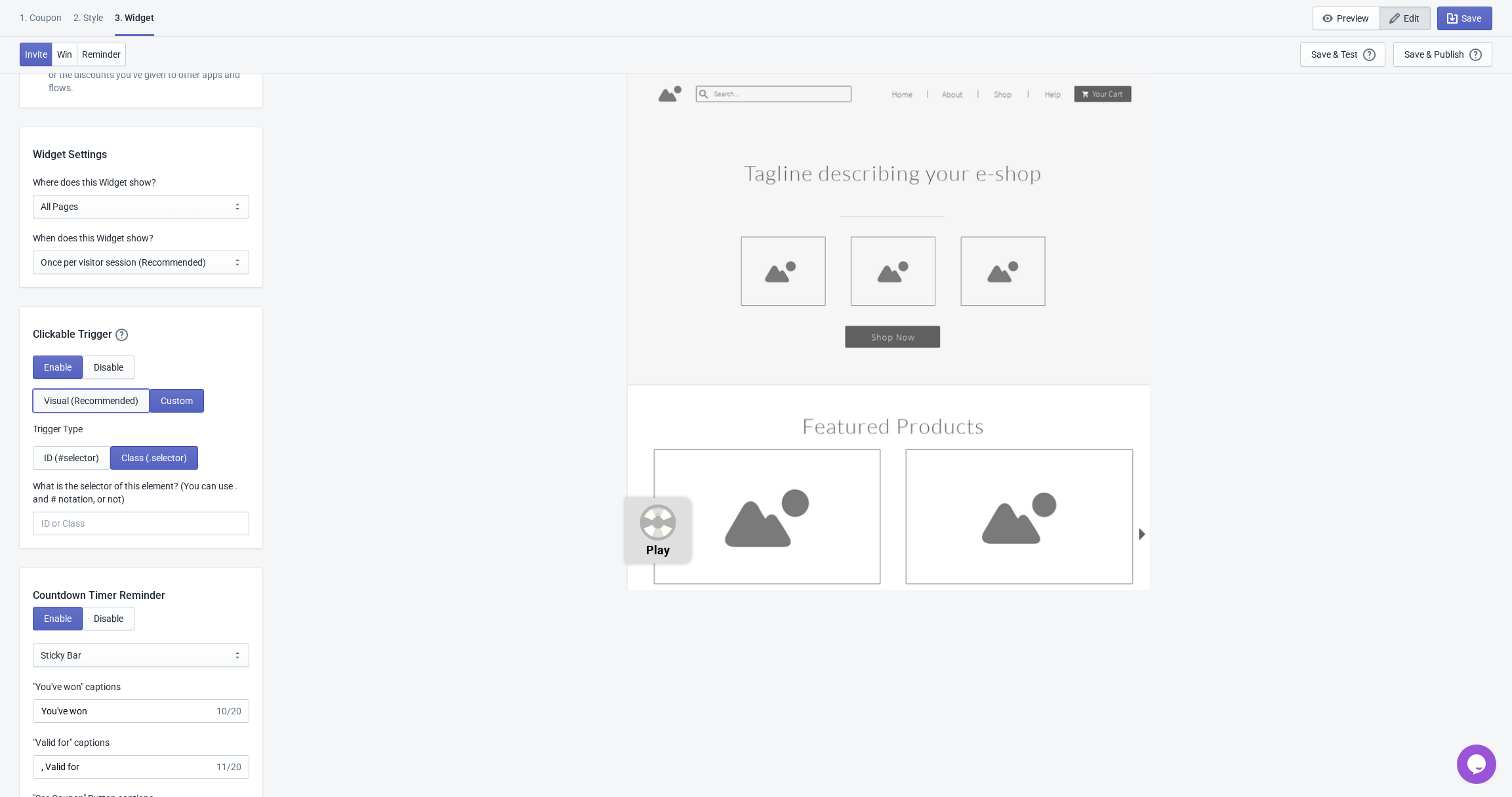
click at [122, 401] on span "Visual (Recommended)" at bounding box center [91, 401] width 95 height 11
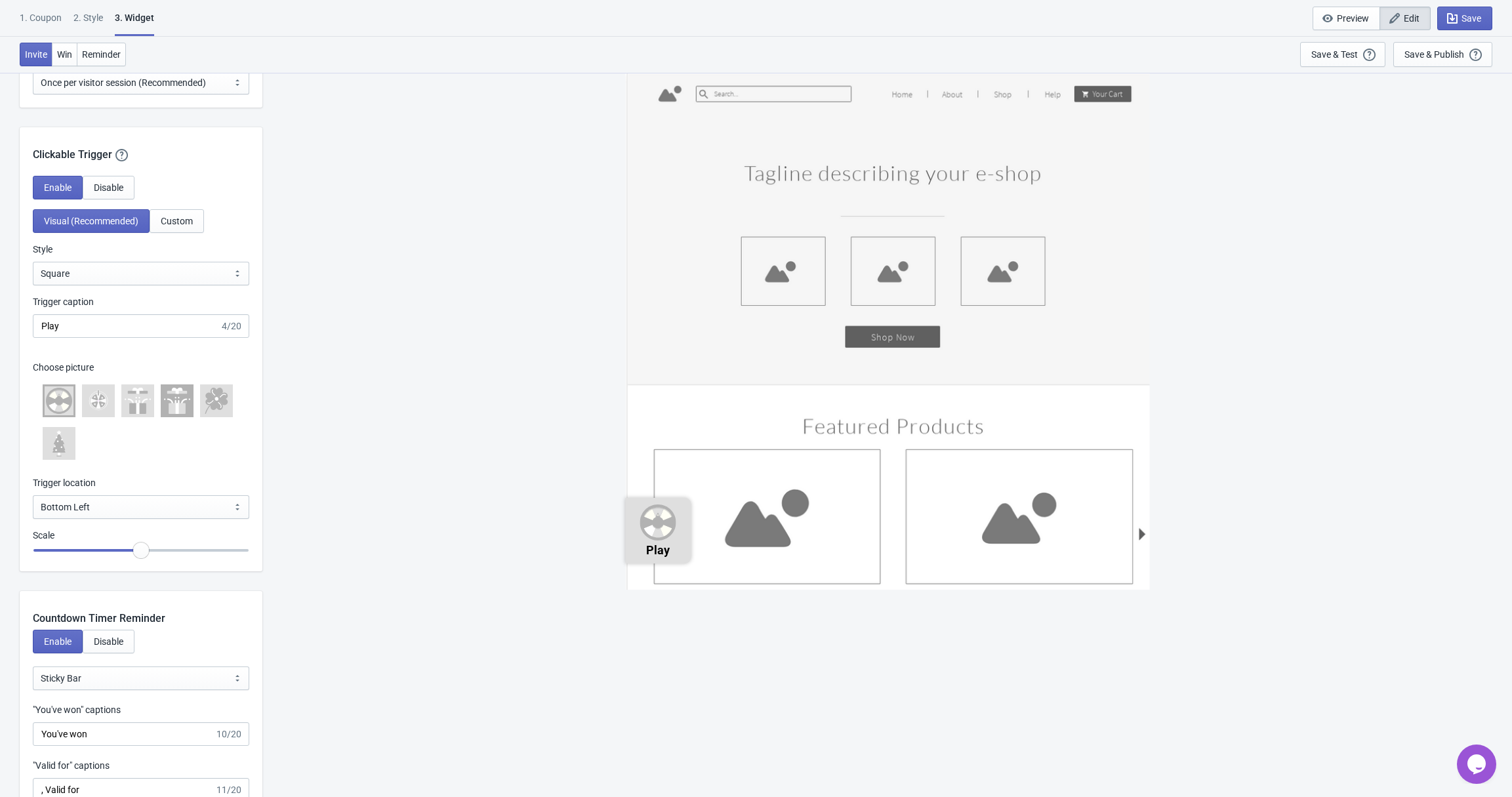
scroll to position [1028, 0]
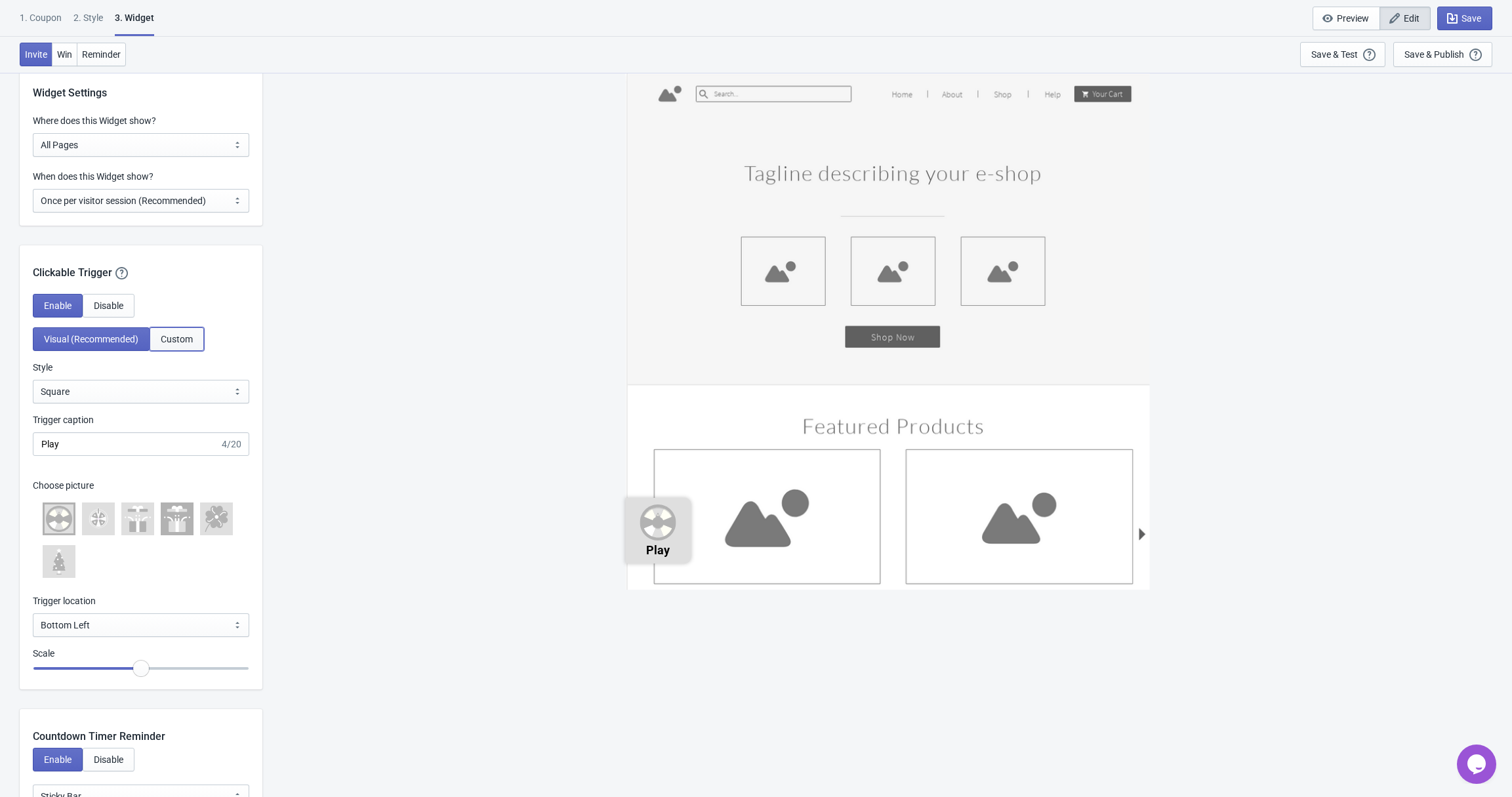
click at [180, 348] on button "Custom" at bounding box center [177, 339] width 55 height 24
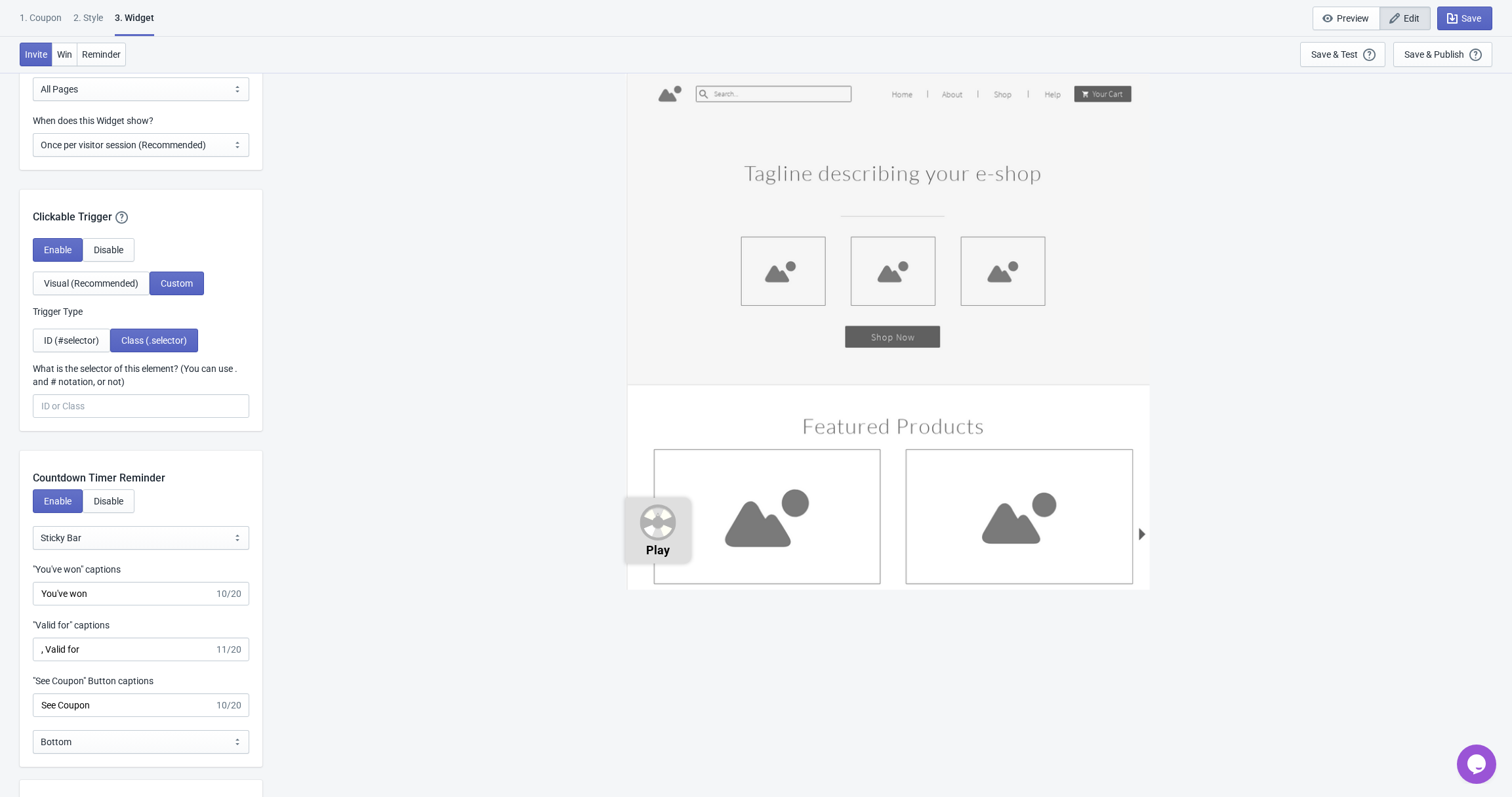
scroll to position [1107, 0]
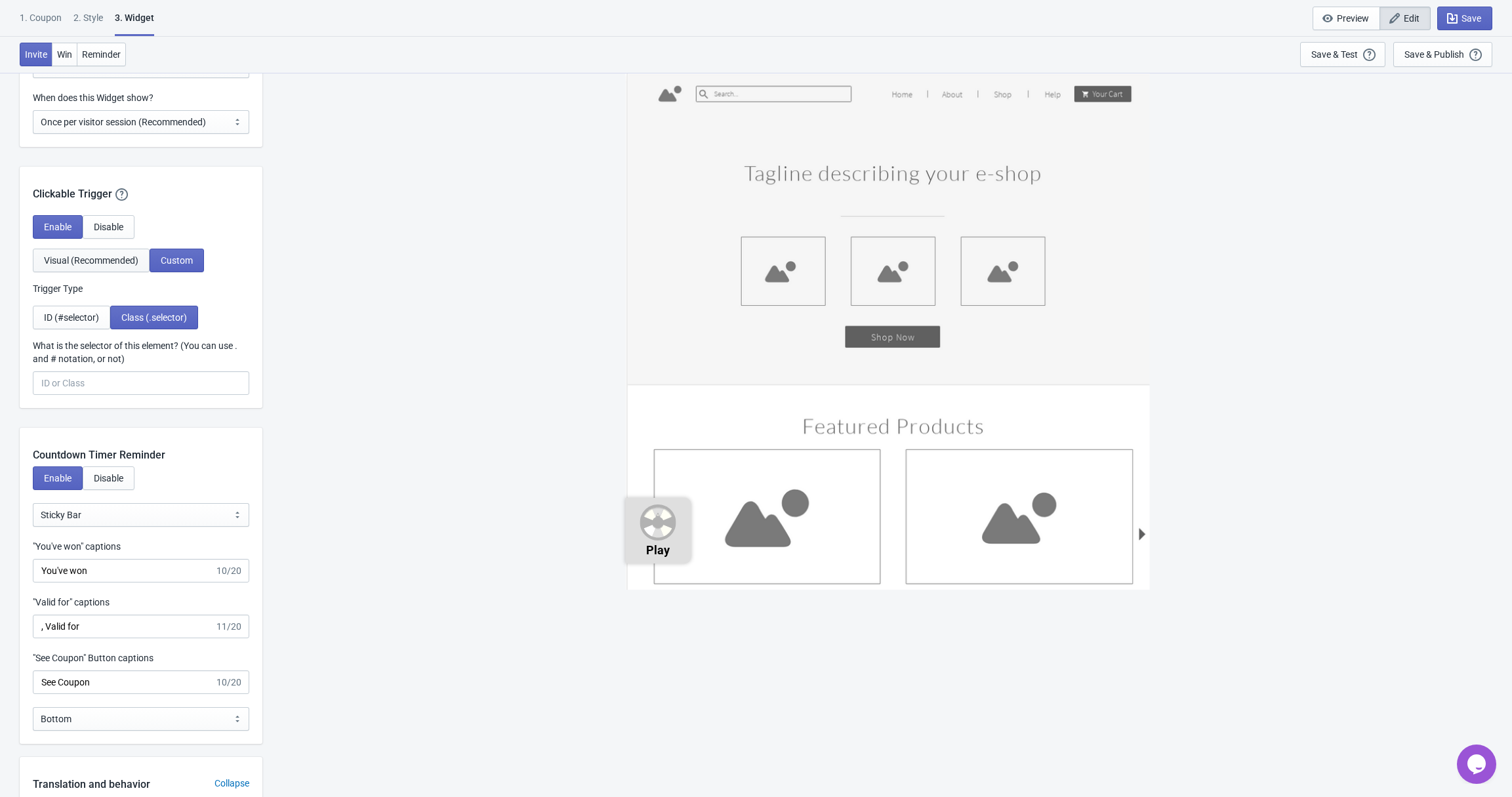
click at [101, 264] on span "Visual (Recommended)" at bounding box center [91, 260] width 95 height 11
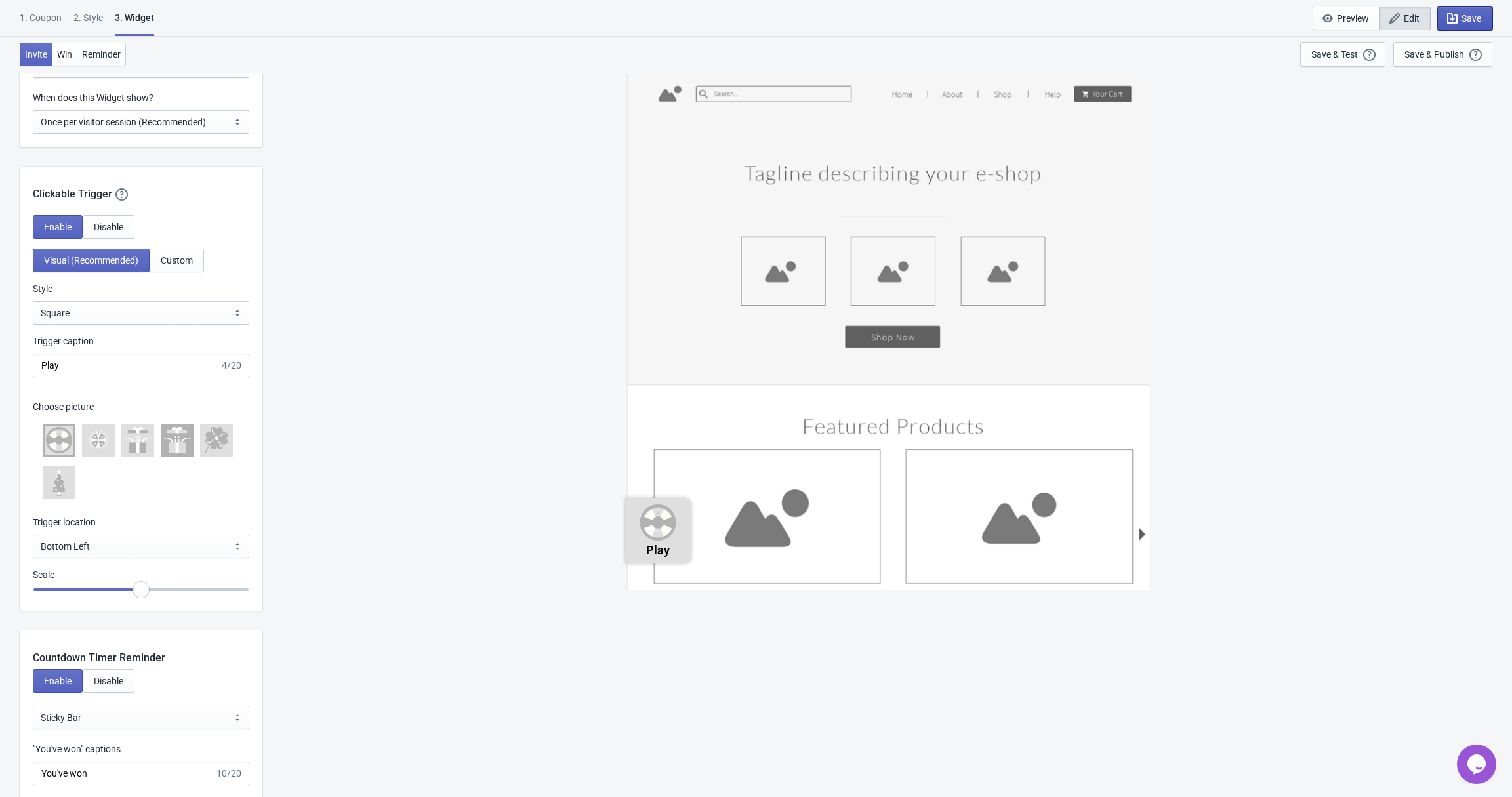
click at [1467, 27] on button "Save" at bounding box center [1465, 18] width 55 height 24
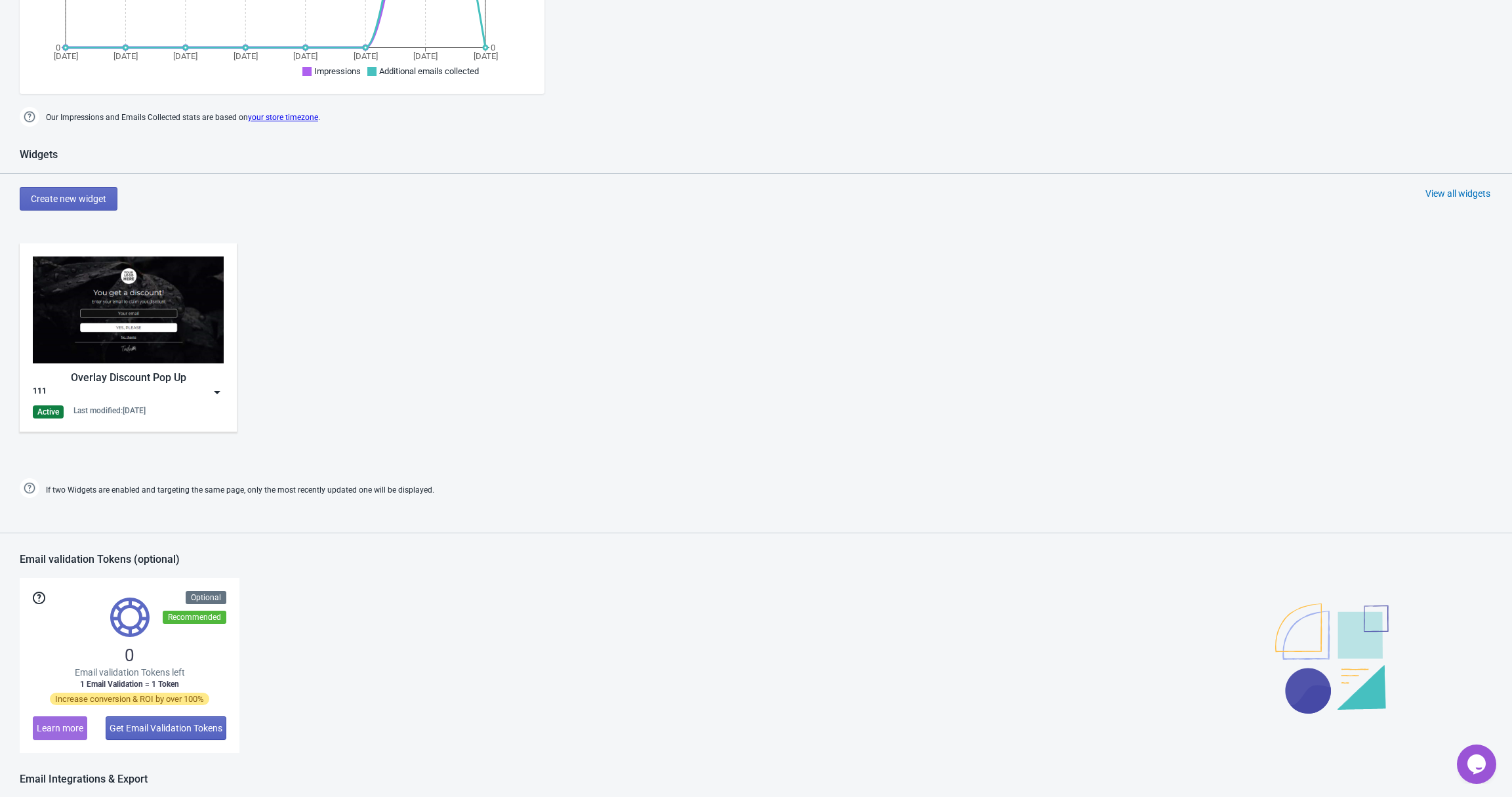
scroll to position [49, 0]
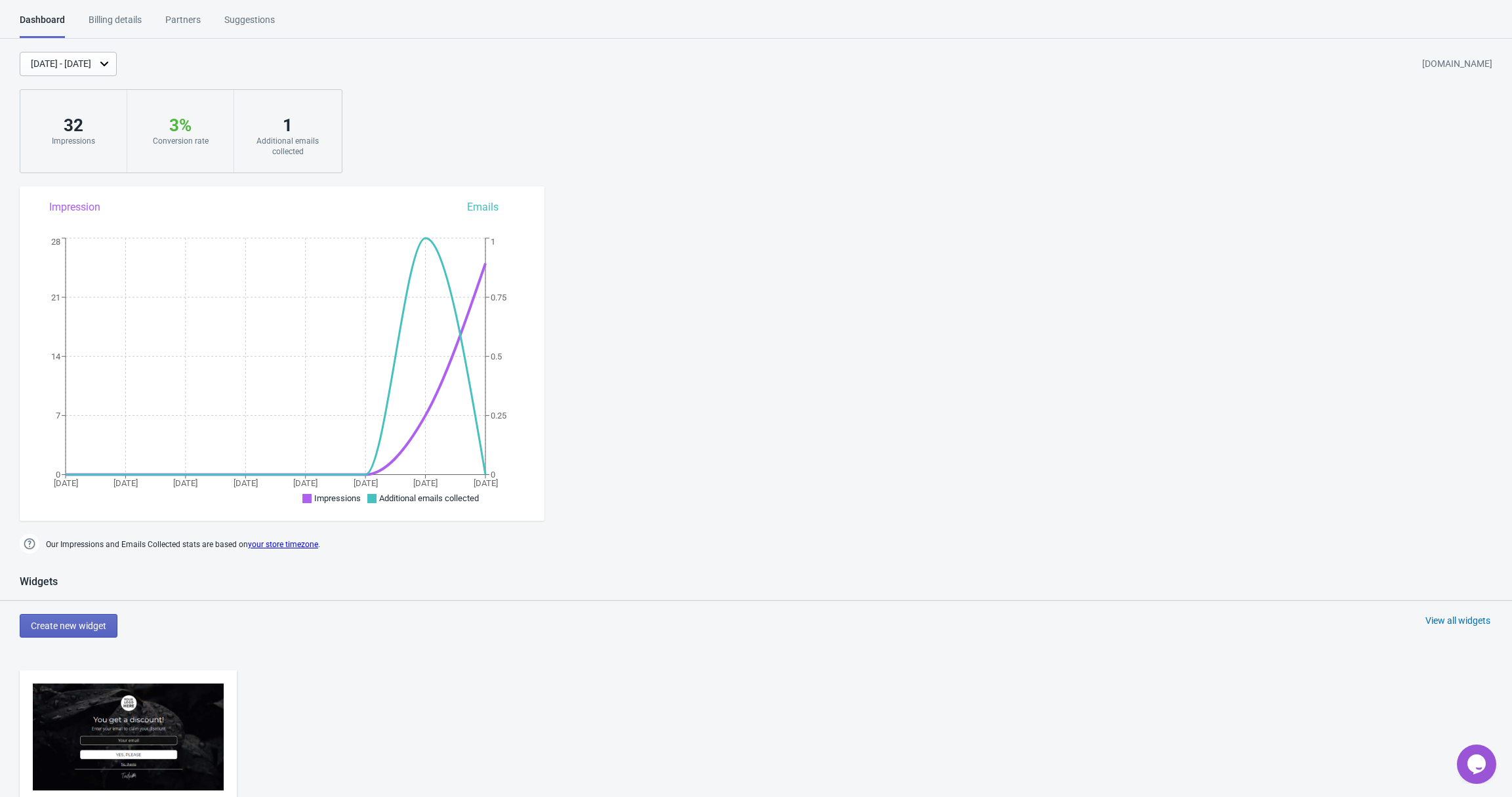
click at [250, 22] on div "Suggestions" at bounding box center [249, 24] width 50 height 23
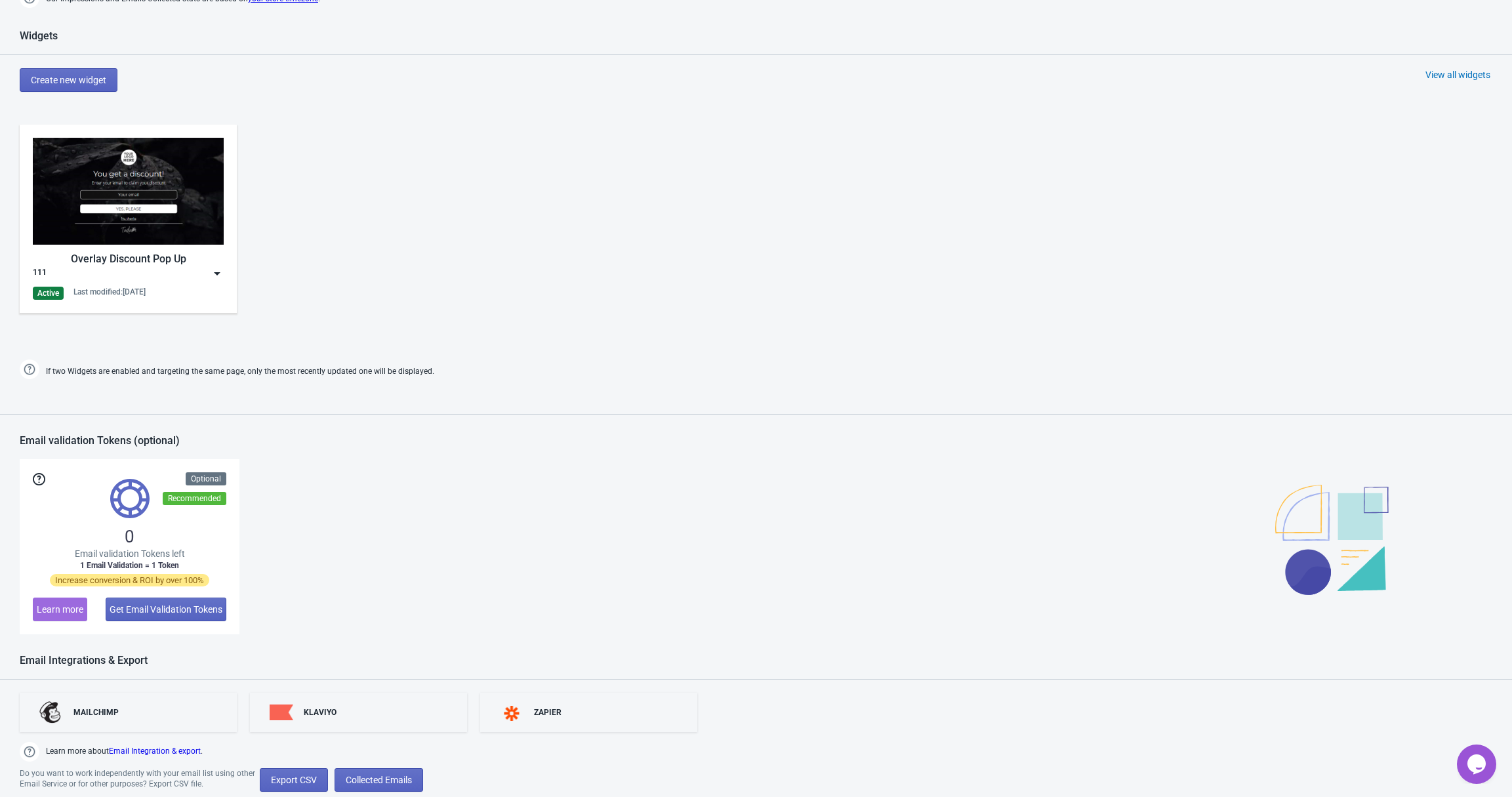
scroll to position [547, 0]
click at [127, 290] on div "Last modified: [DATE]" at bounding box center [109, 290] width 72 height 11
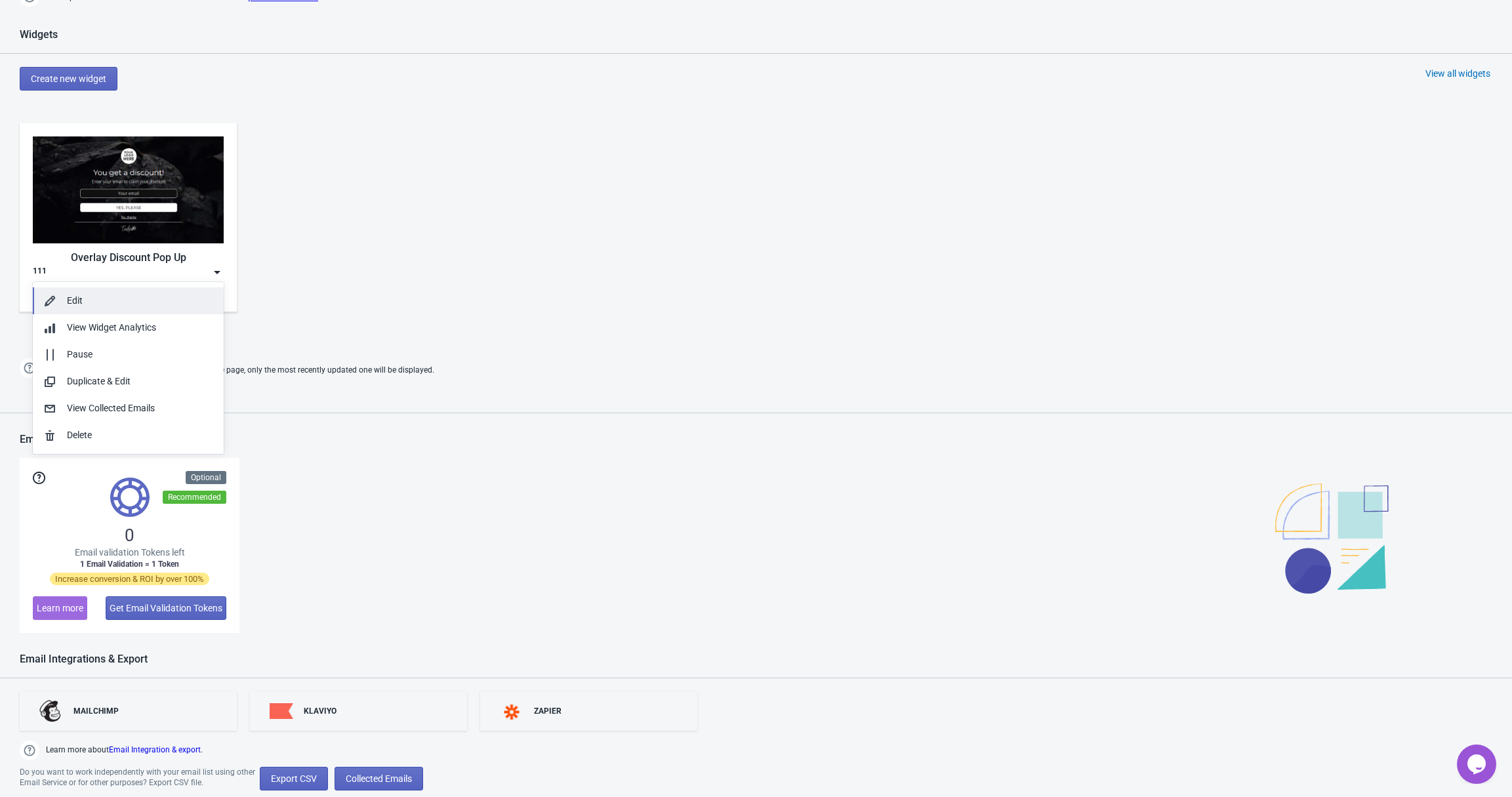
click at [122, 311] on button "Edit" at bounding box center [129, 300] width 191 height 27
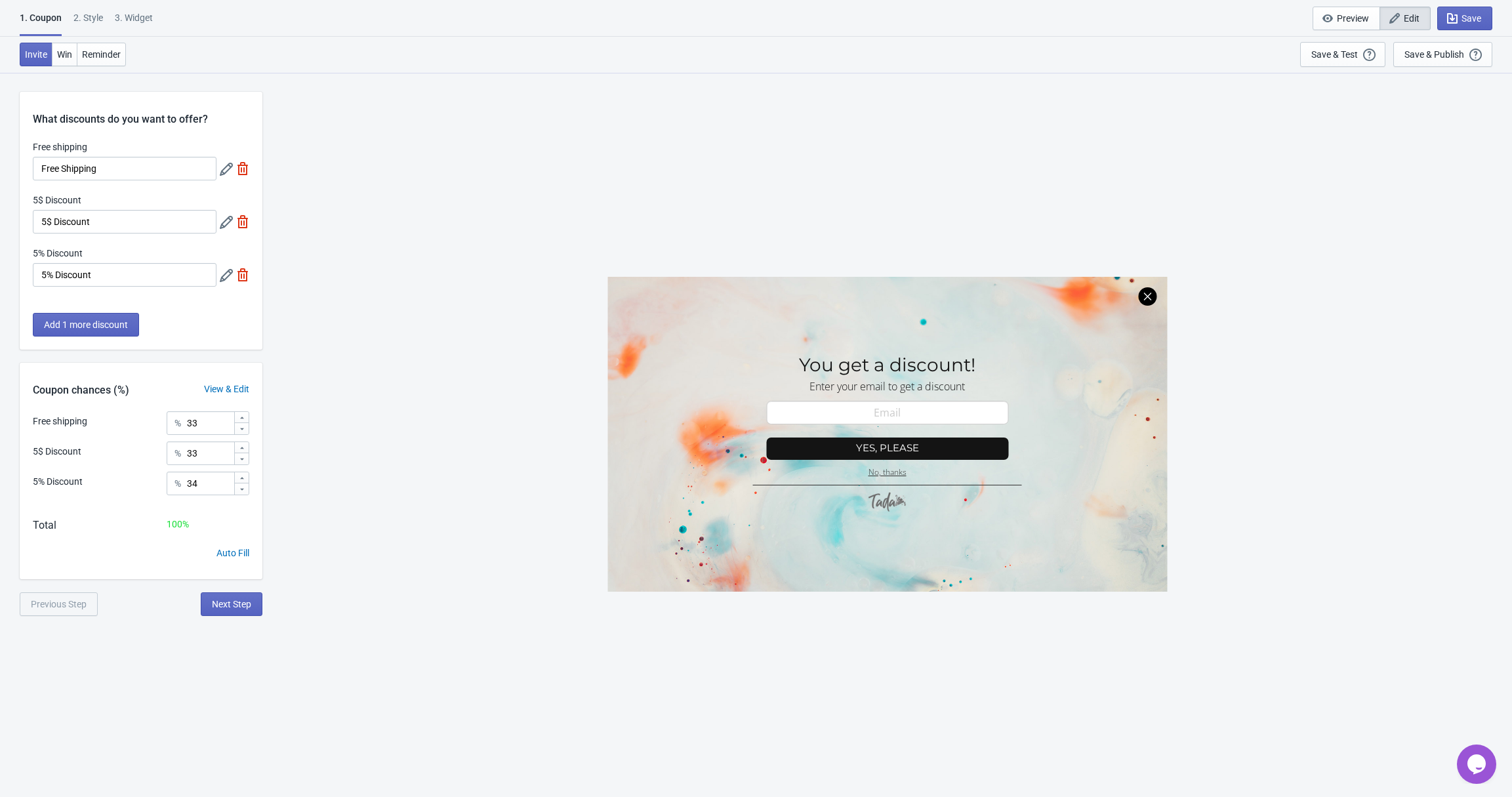
click at [142, 14] on div "3. Widget" at bounding box center [134, 23] width 38 height 23
select select "once"
select select "1"
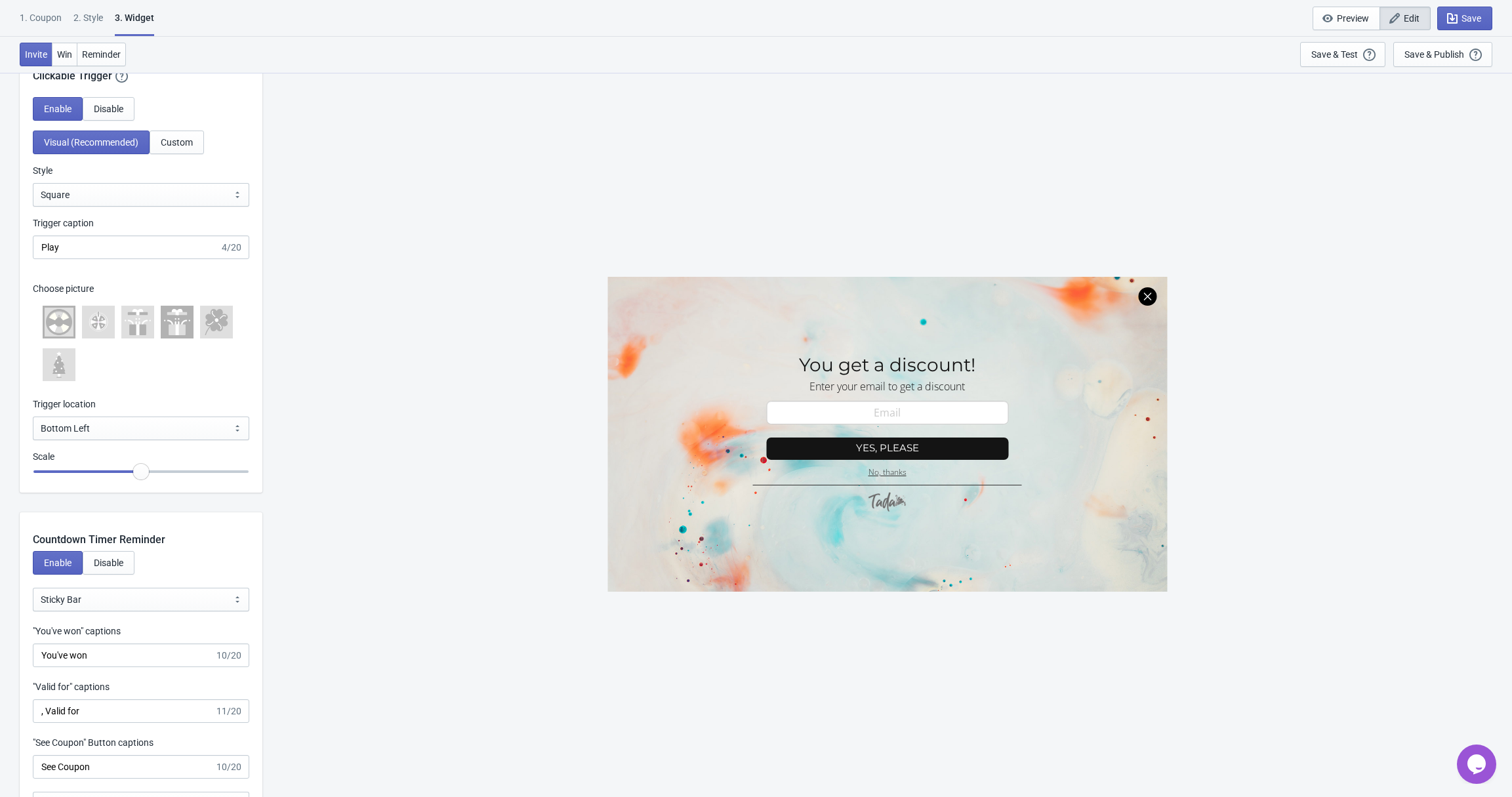
scroll to position [1213, 0]
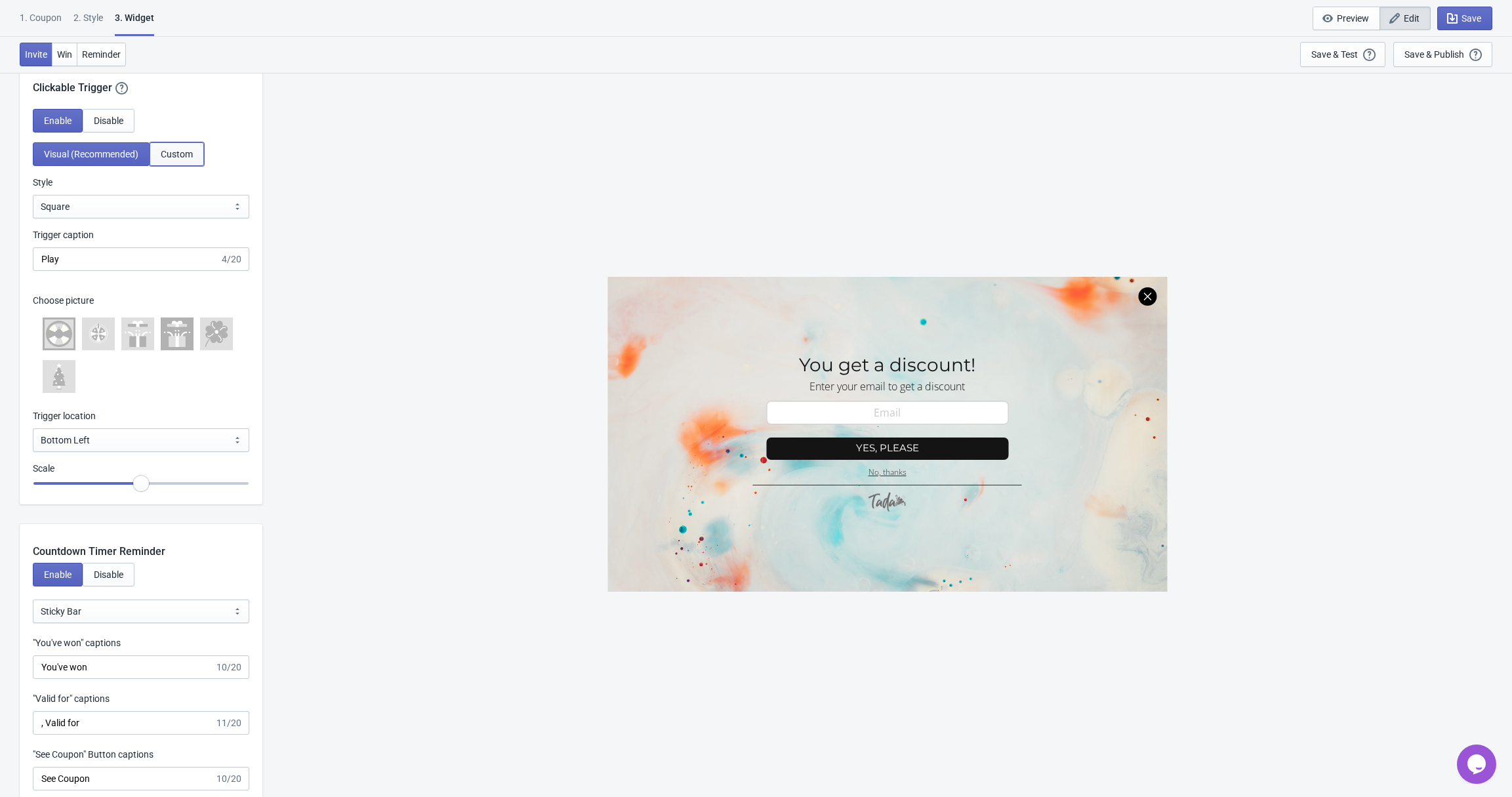
click at [183, 157] on span "Custom" at bounding box center [177, 154] width 32 height 11
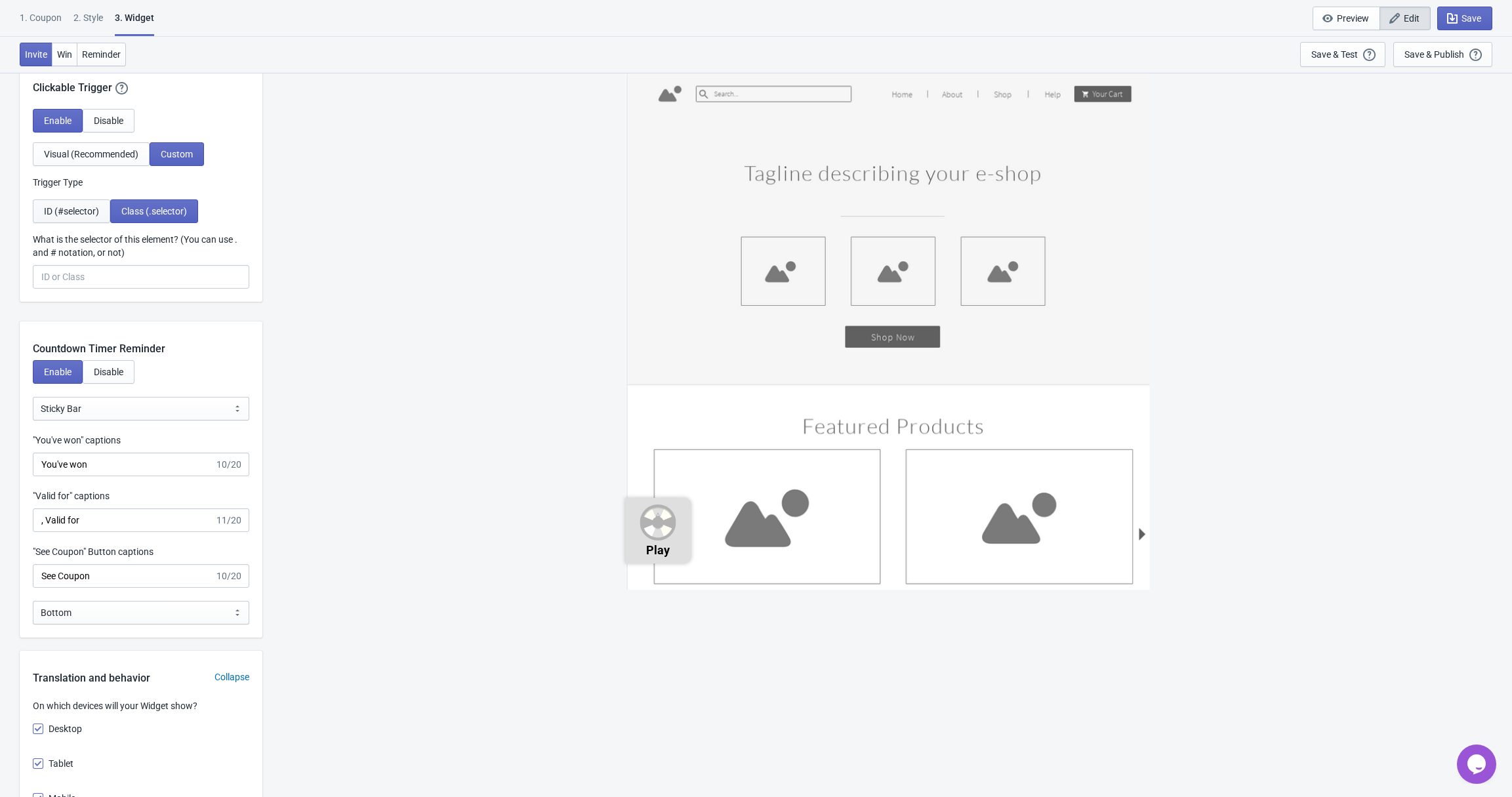
click at [88, 216] on button "ID (#selector)" at bounding box center [72, 211] width 78 height 24
click at [94, 278] on input "What is the selector of this element? (You can use . and # notation, or not)" at bounding box center [141, 276] width 216 height 24
paste input "play_game"
click at [336, 299] on div "Play" at bounding box center [888, 434] width 1237 height 724
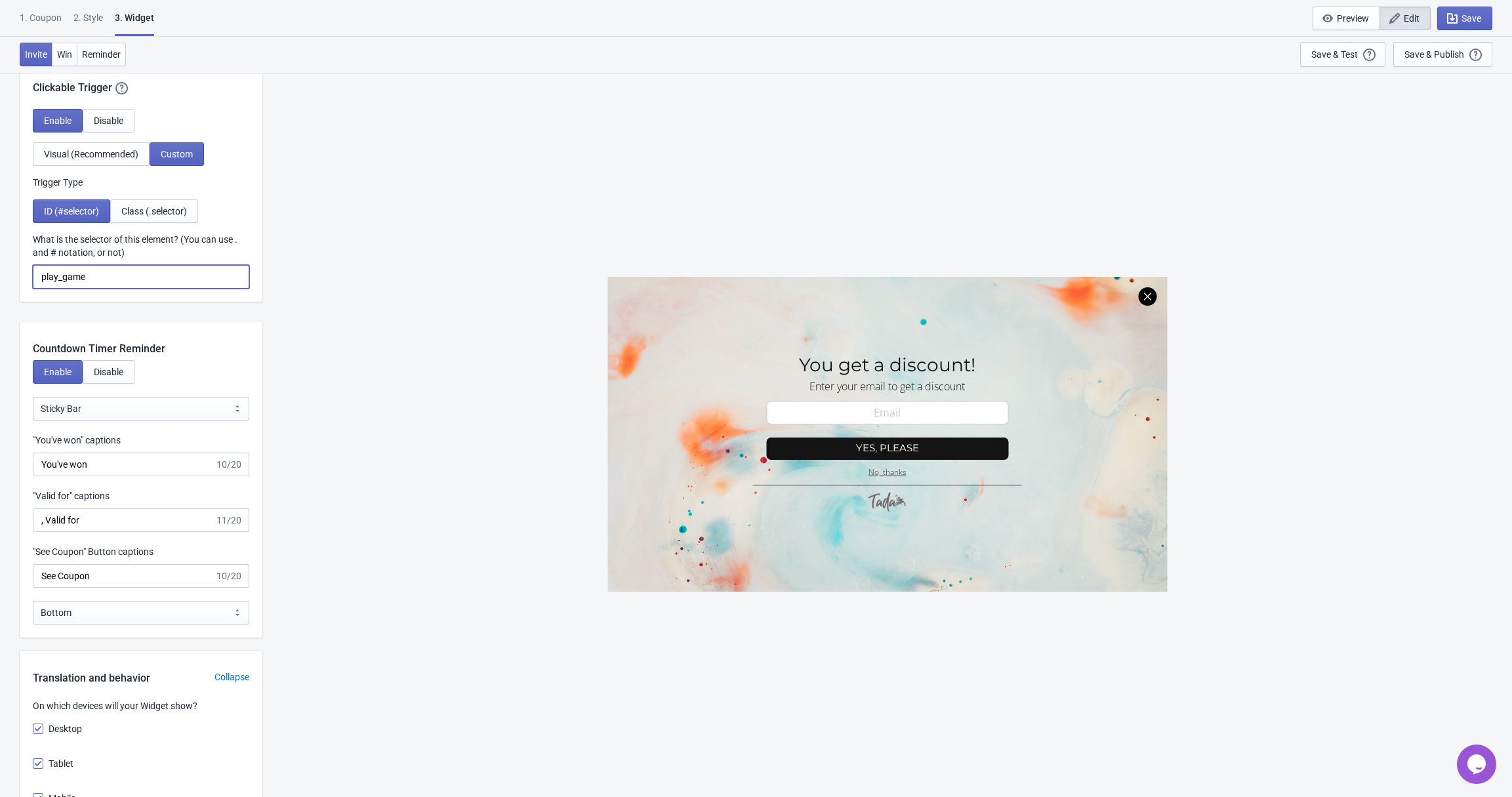
click at [37, 276] on input "play_game" at bounding box center [141, 276] width 216 height 24
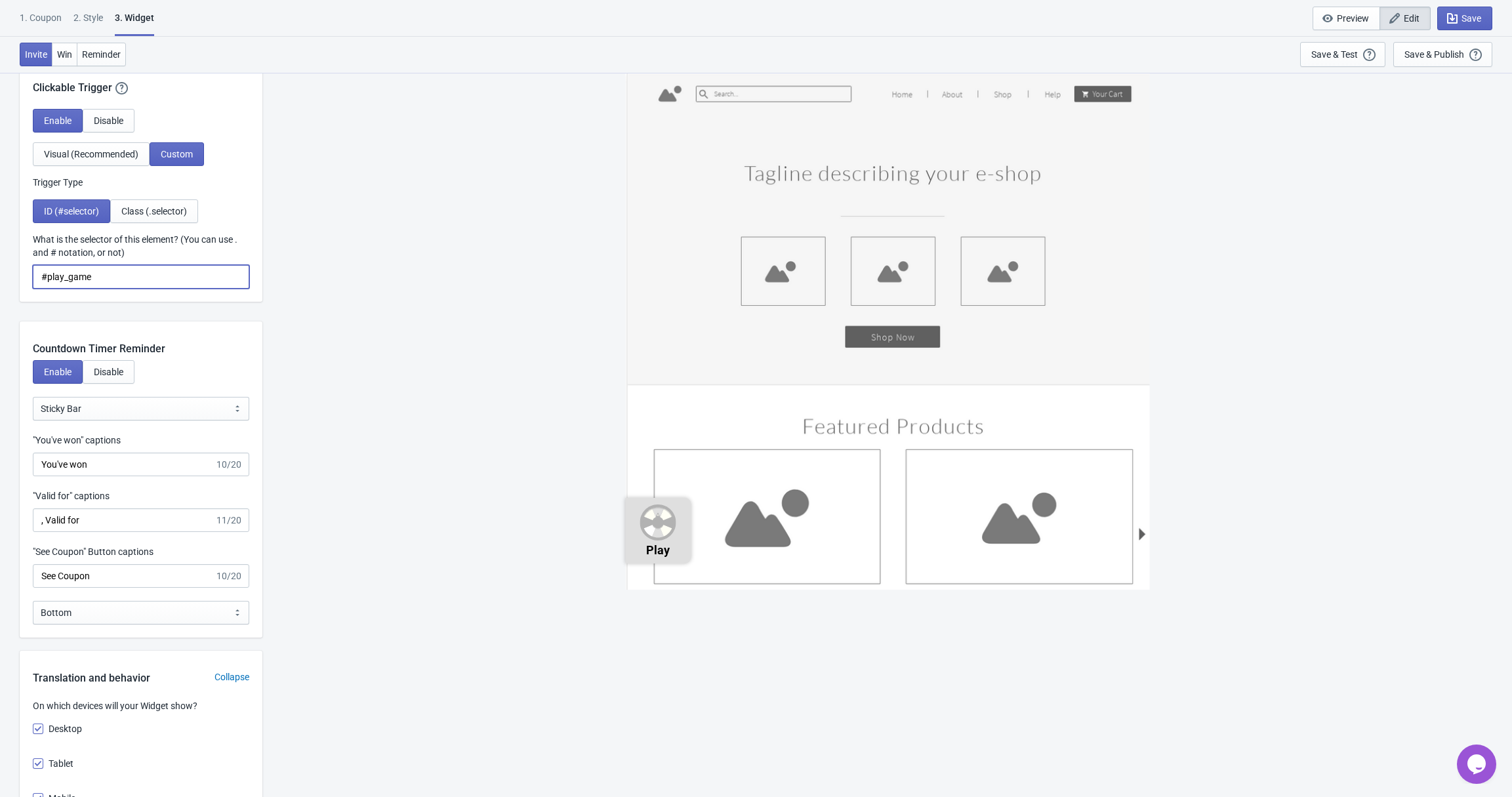
type input "#play_game"
click at [425, 271] on div "Play" at bounding box center [888, 434] width 1237 height 724
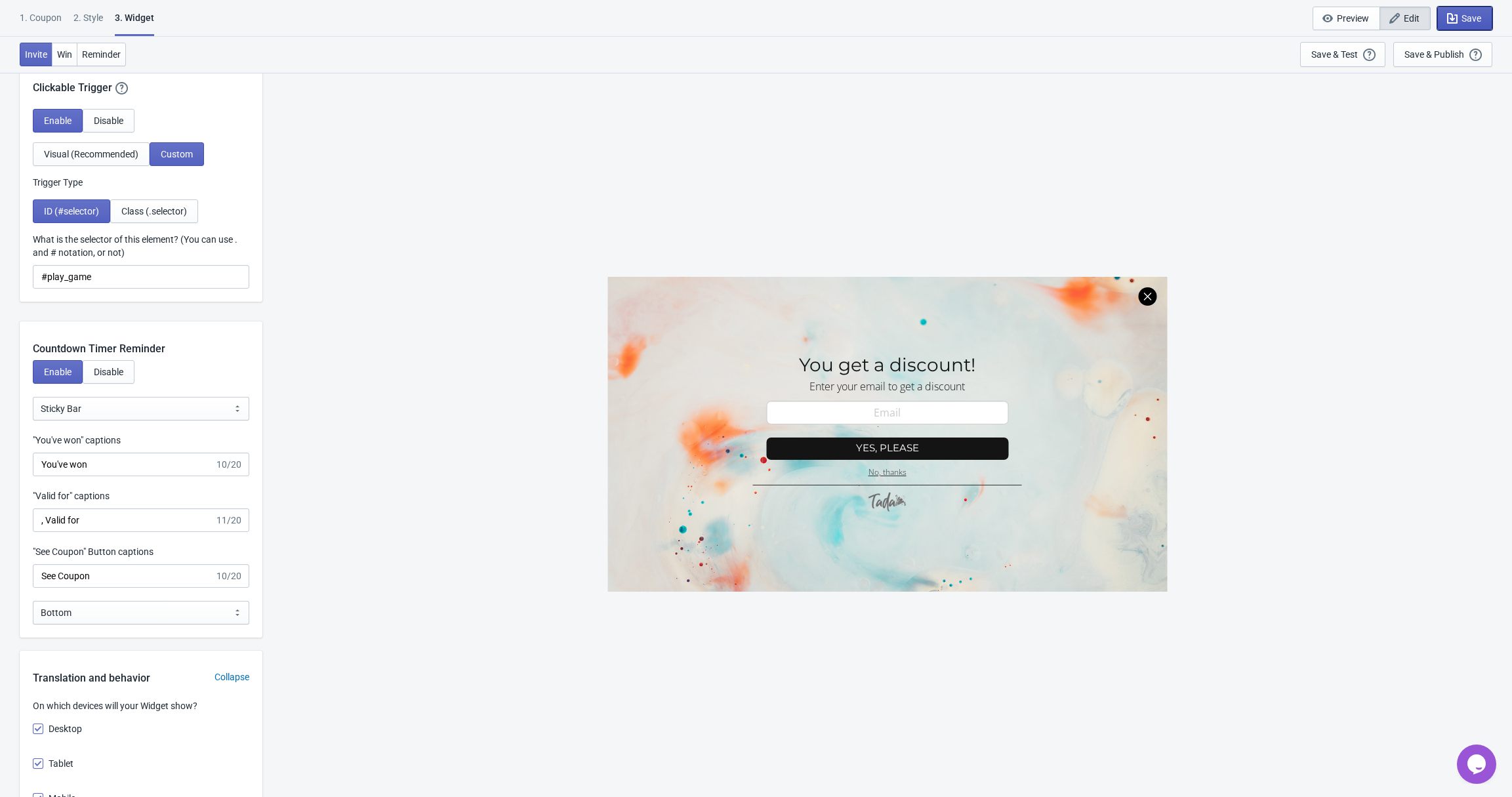
click at [1479, 9] on button "Save" at bounding box center [1465, 18] width 55 height 24
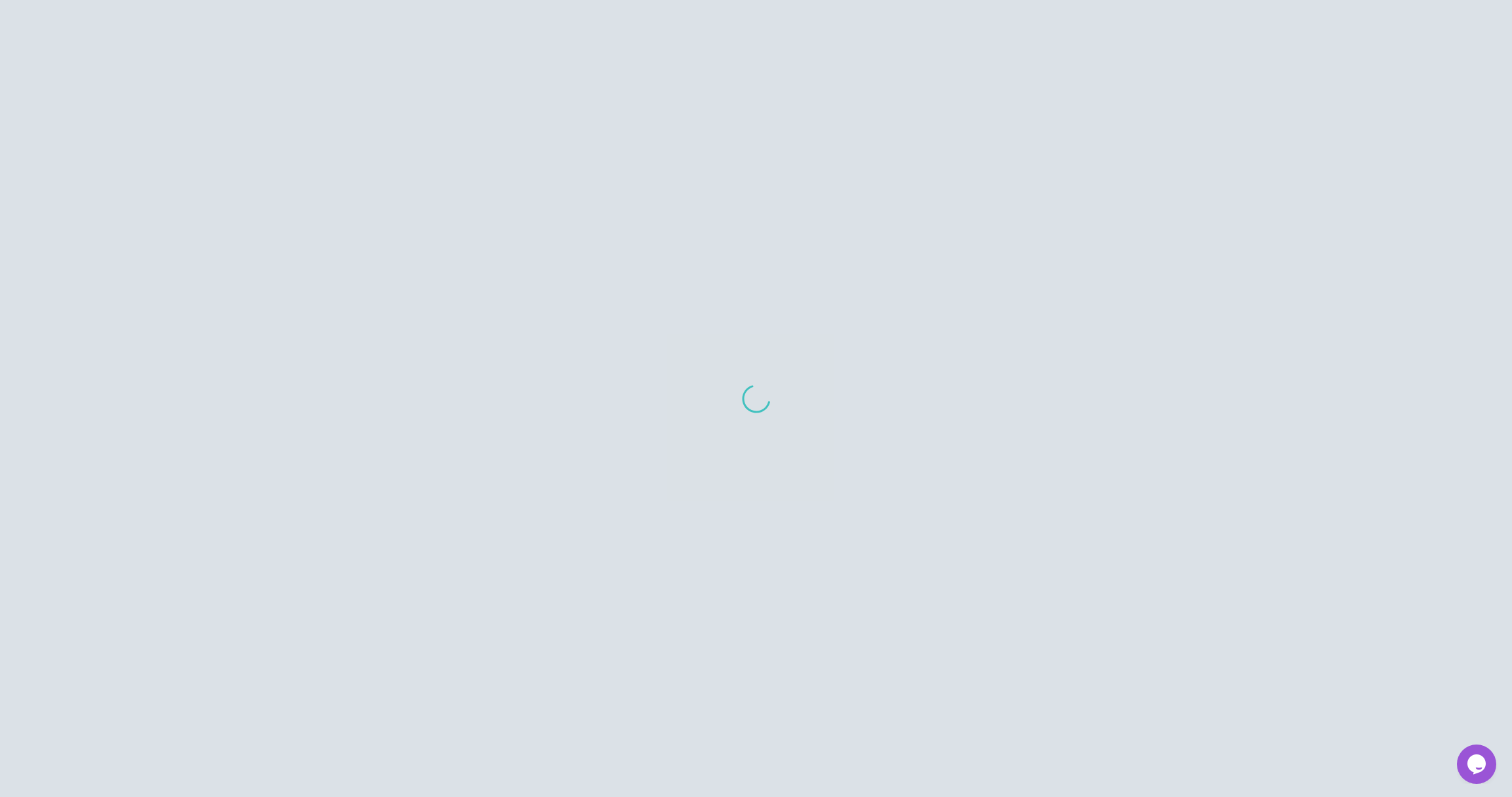
scroll to position [594, 0]
